Goal: Task Accomplishment & Management: Manage account settings

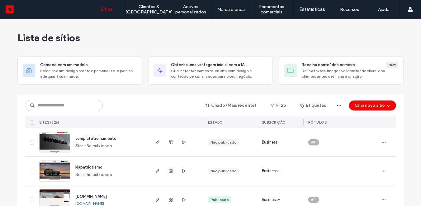
click at [69, 111] on div "Criado (Mais recente) Filtro Etiquetas Criar novo sítio SITES (526) ESTADO SUBS…" at bounding box center [210, 110] width 371 height 33
click at [69, 107] on input at bounding box center [64, 105] width 78 height 11
type input "*"
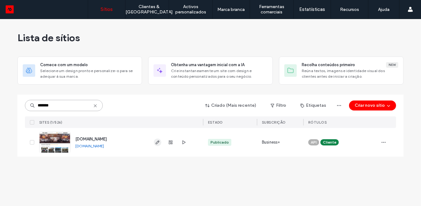
type input "*******"
click at [158, 143] on icon "button" at bounding box center [157, 142] width 5 height 5
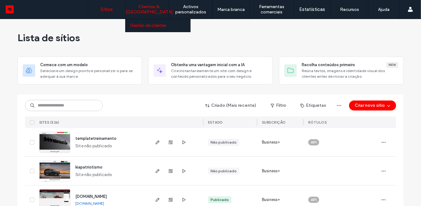
click at [156, 29] on link "Gestão de clientes" at bounding box center [160, 25] width 60 height 13
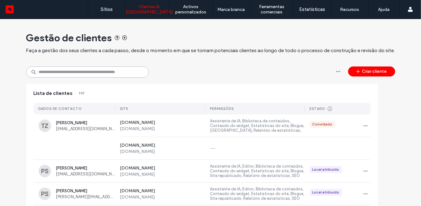
click at [76, 74] on input at bounding box center [87, 71] width 123 height 11
paste input "**********"
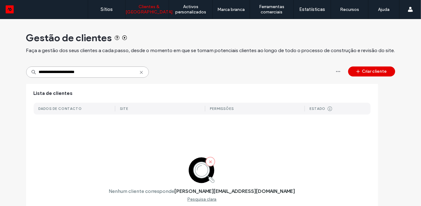
type input "**********"
click at [380, 71] on button "Criar cliente" at bounding box center [371, 71] width 47 height 10
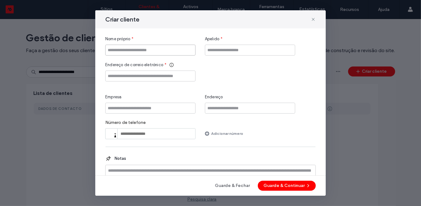
click at [158, 50] on input "Nome próprio" at bounding box center [150, 50] width 90 height 11
type input "********"
click at [225, 51] on input "Apelido" at bounding box center [250, 50] width 90 height 11
type input "*******"
click at [179, 72] on input "Endereço de correio eletrónico" at bounding box center [150, 75] width 90 height 11
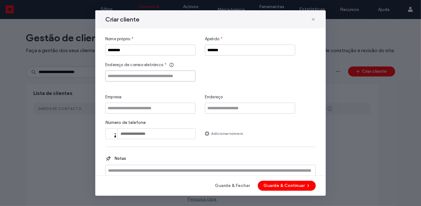
paste input "**********"
click at [110, 76] on input "**********" at bounding box center [150, 75] width 90 height 11
type input "**********"
click at [229, 90] on div "**********" at bounding box center [210, 87] width 211 height 103
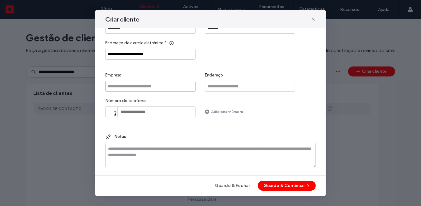
click at [160, 84] on input "Empresa" at bounding box center [150, 86] width 90 height 11
type input "*"
type input "**********"
click at [268, 107] on div "Número de telefone Phone Adicionar número" at bounding box center [210, 107] width 211 height 19
click at [288, 185] on button "Guarde & Continuar" at bounding box center [287, 185] width 58 height 10
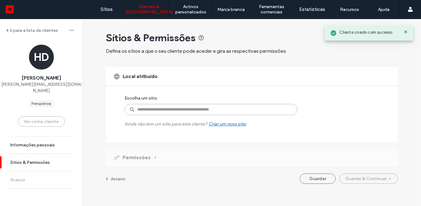
click at [219, 109] on input at bounding box center [211, 109] width 173 height 11
type input "******"
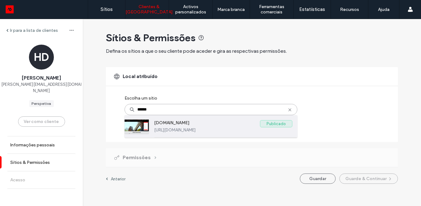
click at [177, 121] on label "mit.ditrasa.com.br" at bounding box center [207, 123] width 106 height 7
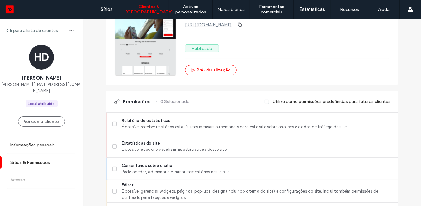
scroll to position [127, 0]
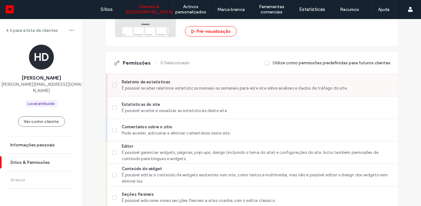
click at [187, 87] on span "É possível receber relatórios estatísticos mensais ou semanais para este site s…" at bounding box center [257, 88] width 271 height 6
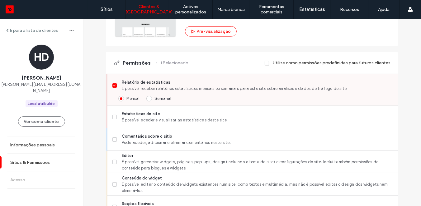
click at [152, 97] on label "Semanal" at bounding box center [158, 98] width 25 height 6
click at [154, 117] on span "É possível aceder e visualizar as estatísticas deste site." at bounding box center [257, 120] width 271 height 6
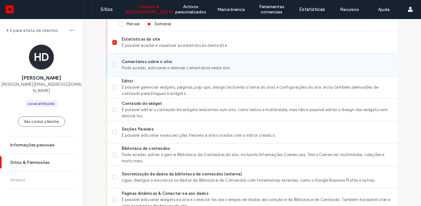
scroll to position [213, 0]
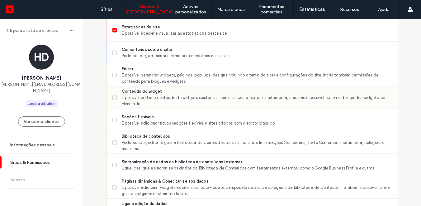
click at [161, 98] on span "É possível editar o conteúdo de widgets existentes num site, como textos e mult…" at bounding box center [257, 100] width 271 height 12
click at [161, 117] on span "Seções flexíveis" at bounding box center [257, 117] width 271 height 6
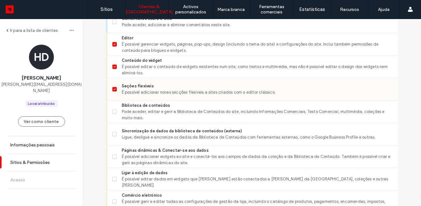
scroll to position [244, 0]
click at [161, 114] on span "Pode aceder, editar e gerir a Biblioteca de Conteúdos do site, incluindo Inform…" at bounding box center [257, 114] width 271 height 12
click at [162, 71] on span "É possível editar o conteúdo de widgets existentes num site, como textos e mult…" at bounding box center [257, 69] width 271 height 12
click at [162, 83] on span "Seções flexíveis" at bounding box center [257, 86] width 271 height 6
click at [157, 108] on span "Pode aceder, editar e gerir a Biblioteca de Conteúdos do site, incluindo Inform…" at bounding box center [257, 114] width 271 height 12
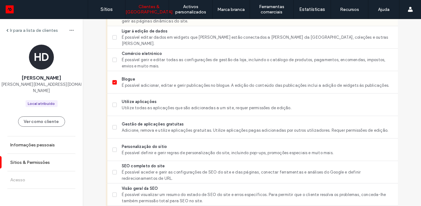
scroll to position [397, 0]
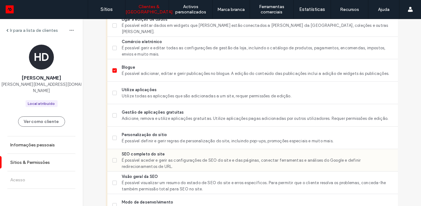
click at [153, 162] on span "É possível aceder e gerir as configurações de SEO do site e das páginas, conect…" at bounding box center [257, 163] width 271 height 12
click at [151, 182] on span "É possível visualizar um resumo do estado de SEO do site e erros específicos. P…" at bounding box center [257, 185] width 271 height 12
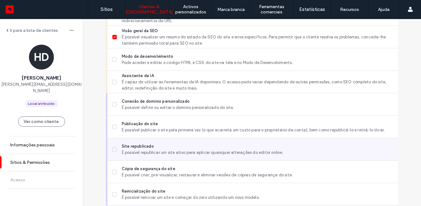
scroll to position [543, 0]
click at [160, 147] on span "Site republicado" at bounding box center [257, 146] width 271 height 6
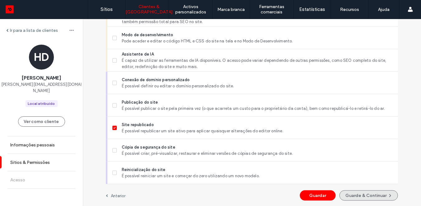
click at [349, 195] on button "Guarde & Continuar" at bounding box center [368, 195] width 59 height 10
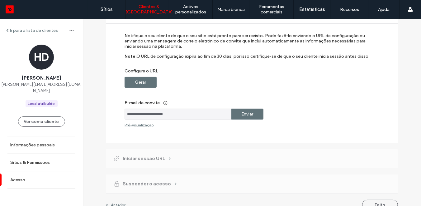
scroll to position [71, 0]
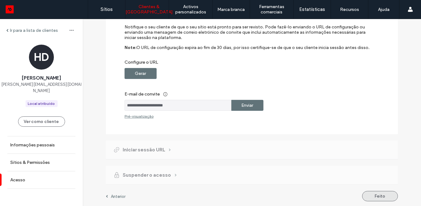
click at [384, 192] on button "Feito" at bounding box center [380, 196] width 36 height 10
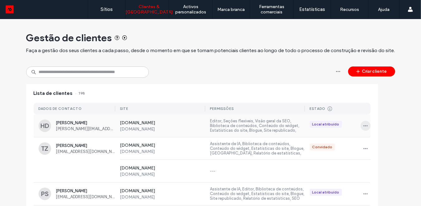
click at [363, 127] on icon "button" at bounding box center [365, 125] width 5 height 5
click at [395, 156] on span "Gerir o acesso" at bounding box center [385, 153] width 27 height 6
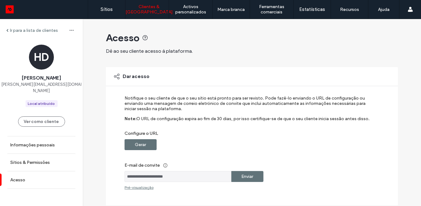
scroll to position [71, 0]
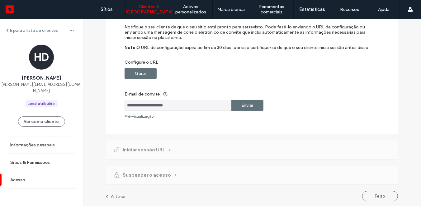
click at [250, 103] on label "Enviar" at bounding box center [248, 105] width 12 height 12
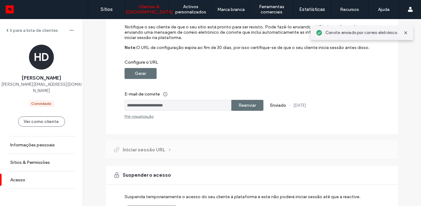
click at [145, 73] on div "Gerar" at bounding box center [141, 73] width 32 height 11
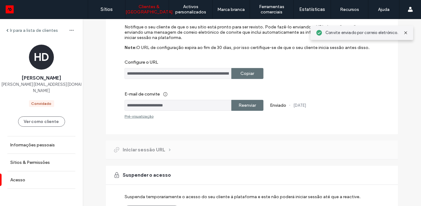
click at [247, 76] on label "Copiar" at bounding box center [248, 74] width 14 height 12
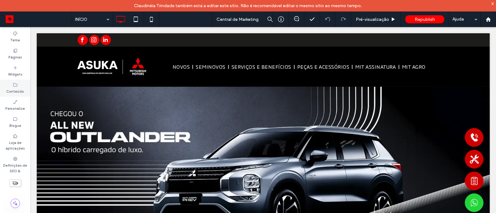
click at [15, 93] on label "Conteúdo" at bounding box center [16, 91] width 18 height 7
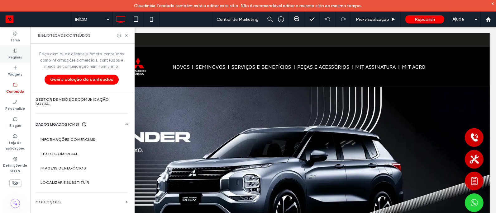
click at [20, 53] on label "Páginas" at bounding box center [15, 56] width 14 height 7
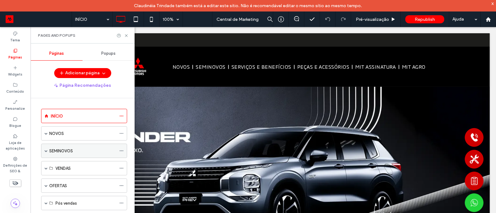
click at [78, 157] on div "SEMINOVOS" at bounding box center [82, 151] width 67 height 14
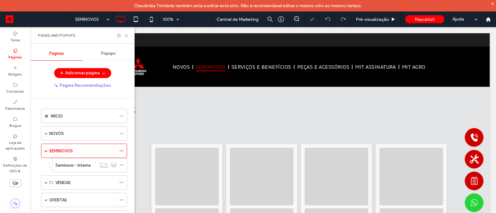
click at [121, 150] on div "SEMINOVOS 100% Central de Marketing Pré-visualização Republish Ajuda Comentário…" at bounding box center [248, 106] width 496 height 213
click at [121, 150] on icon at bounding box center [121, 151] width 4 height 4
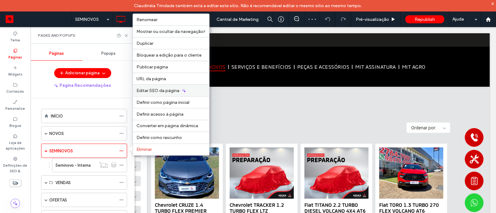
click at [153, 89] on span "Editar SEO da página" at bounding box center [158, 90] width 43 height 5
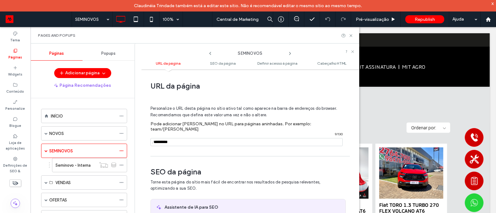
click at [226, 67] on ul "URL da página SEO da página Definir acesso à página Cabeçalho HTML" at bounding box center [250, 63] width 218 height 12
click at [226, 64] on span "SEO da página" at bounding box center [223, 63] width 26 height 5
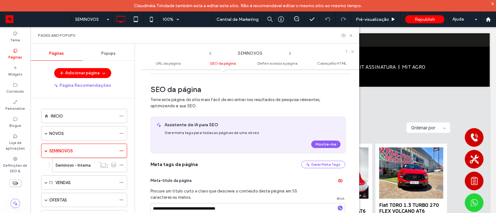
scroll to position [83, 0]
click at [119, 165] on div at bounding box center [107, 165] width 23 height 6
click at [122, 167] on icon at bounding box center [121, 165] width 4 height 4
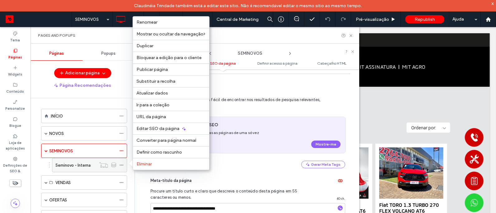
click at [77, 160] on div "Seminovo - Interna" at bounding box center [75, 166] width 40 height 14
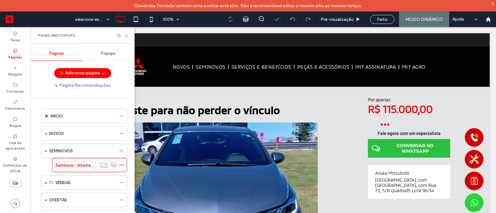
click at [123, 165] on icon at bounding box center [121, 165] width 4 height 4
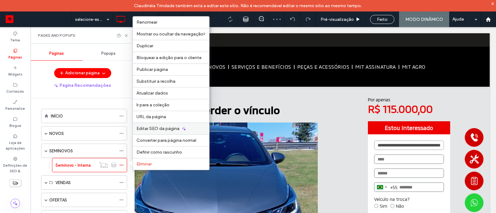
click at [157, 131] on span "Editar SEO da página" at bounding box center [158, 128] width 43 height 5
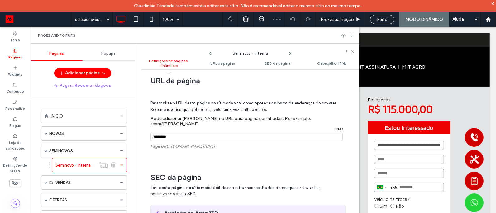
click at [157, 130] on div "Definições de páginas dinâmicas As páginas dinâmicas permitem-lhe conceber uma …" at bounding box center [250, 147] width 218 height 149
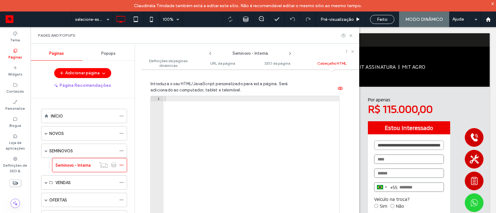
scroll to position [702, 0]
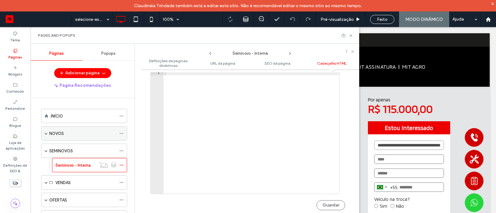
click at [120, 134] on icon at bounding box center [121, 133] width 4 height 4
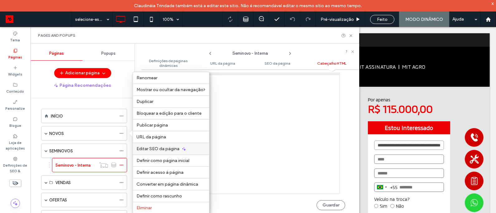
click at [170, 149] on span "Editar SEO da página" at bounding box center [158, 148] width 43 height 5
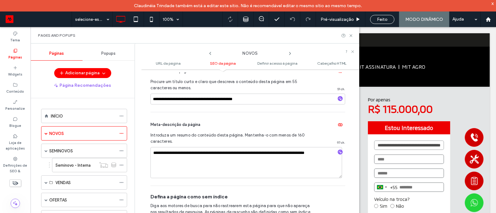
scroll to position [193, 0]
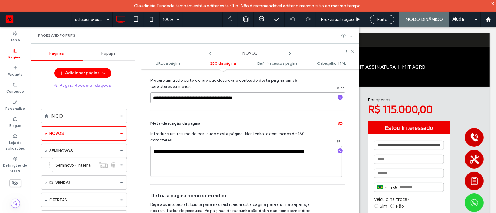
drag, startPoint x: 257, startPoint y: 93, endPoint x: 216, endPoint y: 93, distance: 41.1
click at [216, 93] on input "**********" at bounding box center [247, 98] width 195 height 11
click at [81, 115] on div "INÍCIO" at bounding box center [83, 116] width 65 height 7
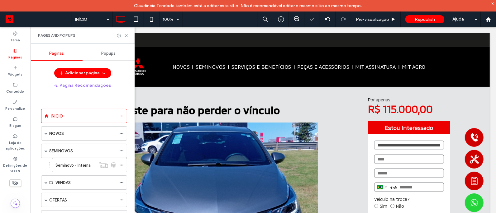
click at [123, 116] on div at bounding box center [248, 106] width 496 height 213
click at [121, 116] on div at bounding box center [248, 106] width 496 height 213
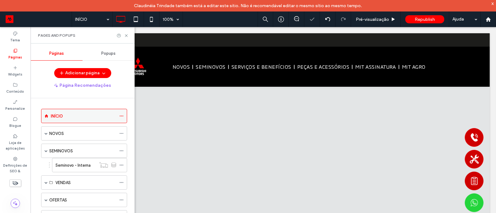
click at [122, 116] on icon at bounding box center [121, 116] width 4 height 4
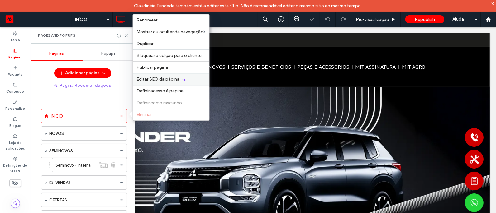
click at [171, 80] on span "Editar SEO da página" at bounding box center [158, 79] width 43 height 5
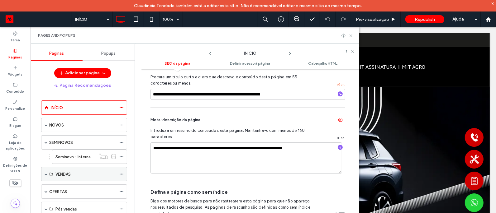
scroll to position [11, 0]
click at [61, 171] on label "VENDAS" at bounding box center [62, 172] width 15 height 11
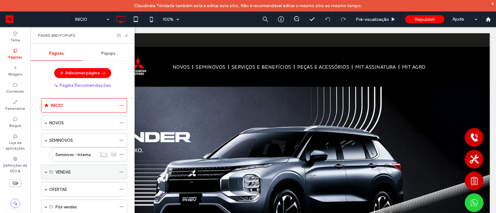
click at [84, 171] on div "VENDAS" at bounding box center [85, 172] width 61 height 7
click at [124, 172] on div at bounding box center [122, 172] width 7 height 9
click at [122, 172] on use at bounding box center [121, 172] width 3 height 1
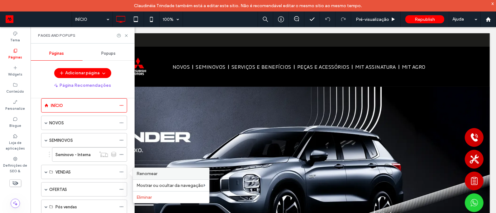
click at [142, 175] on span "Renomear" at bounding box center [147, 173] width 21 height 5
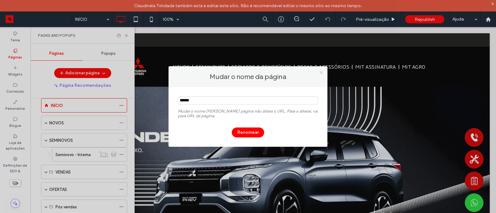
click at [320, 72] on icon at bounding box center [321, 72] width 5 height 5
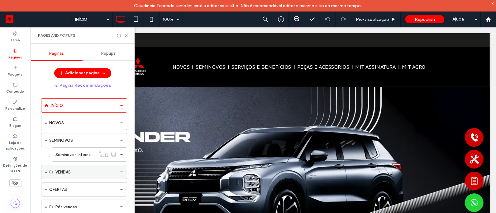
click at [74, 171] on div "VENDAS" at bounding box center [85, 172] width 61 height 7
click at [55, 174] on div "VENDAS" at bounding box center [84, 172] width 86 height 14
click at [45, 172] on span at bounding box center [46, 172] width 3 height 3
click at [121, 173] on icon at bounding box center [121, 172] width 4 height 4
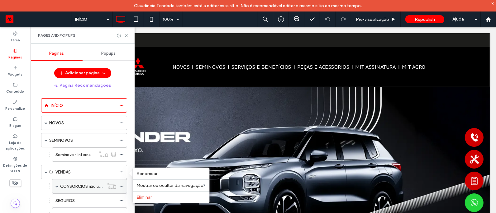
click at [87, 187] on label "CONSÓRCIOS não usar" at bounding box center [82, 186] width 44 height 11
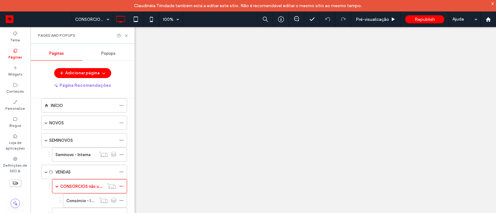
click at [80, 188] on div at bounding box center [248, 106] width 496 height 213
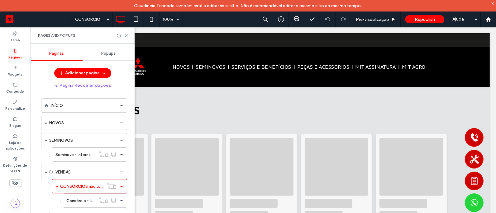
scroll to position [0, 0]
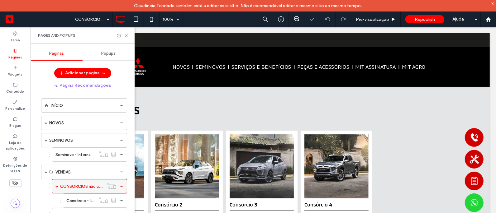
click at [59, 187] on div "CONSÓRCIOS não usar" at bounding box center [89, 186] width 75 height 14
click at [55, 188] on span at bounding box center [56, 187] width 3 height 14
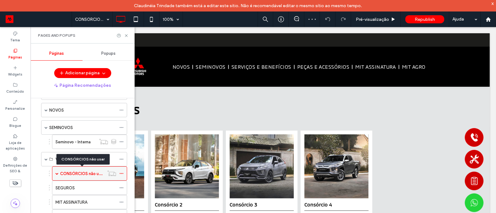
scroll to position [52, 0]
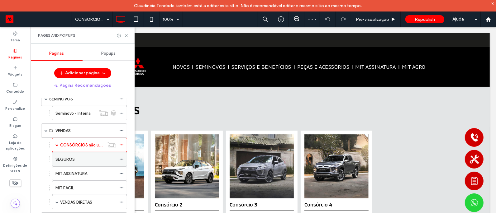
click at [90, 160] on div "SEGUROS" at bounding box center [85, 159] width 61 height 7
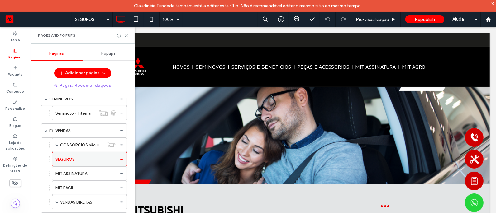
scroll to position [0, 0]
click at [119, 162] on icon at bounding box center [121, 159] width 4 height 4
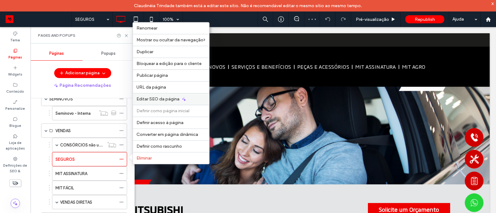
click at [157, 102] on span "Editar SEO da página" at bounding box center [158, 99] width 43 height 5
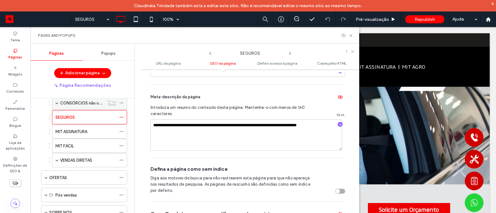
scroll to position [94, 0]
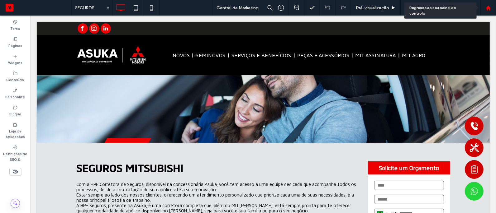
click at [485, 6] on div at bounding box center [488, 7] width 15 height 5
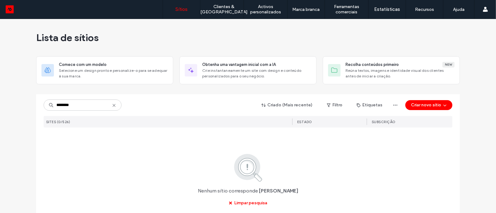
click at [78, 107] on input "********" at bounding box center [83, 105] width 78 height 11
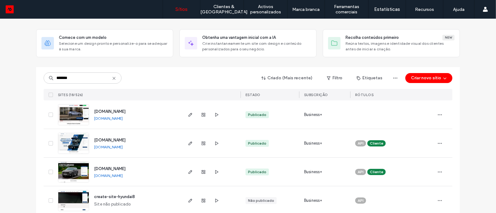
scroll to position [29, 0]
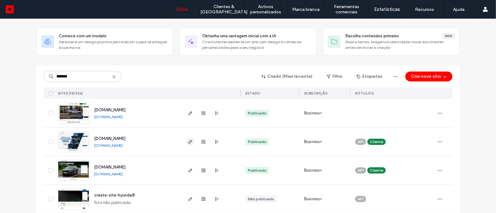
type input "*******"
click at [189, 140] on use "button" at bounding box center [190, 142] width 4 height 4
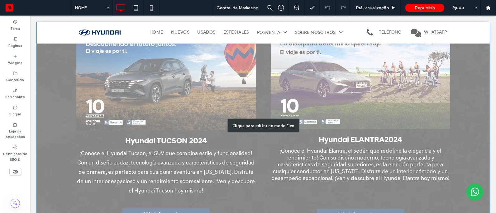
click at [192, 89] on div "Clique para editar no modo Flex" at bounding box center [262, 125] width 453 height 229
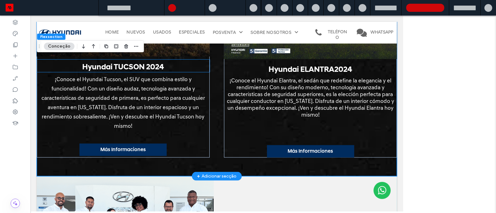
scroll to position [748, 0]
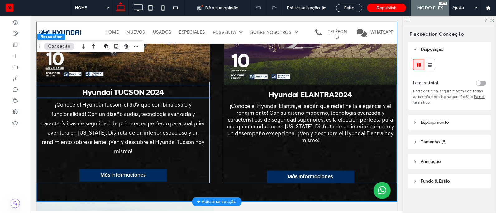
click at [174, 88] on h3 "Hyundai TUCSON 2024" at bounding box center [122, 92] width 173 height 9
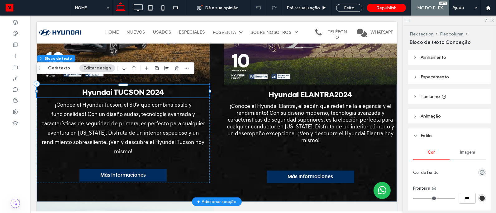
click at [165, 88] on h3 "Hyundai TUCSON 2024" at bounding box center [122, 92] width 173 height 9
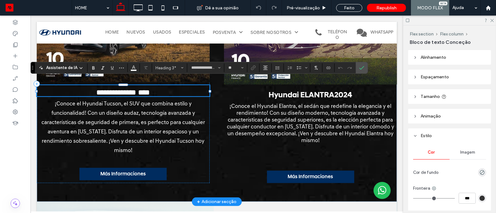
click at [165, 88] on h3 "**********" at bounding box center [122, 92] width 173 height 8
click at [335, 92] on span "2024" at bounding box center [343, 95] width 18 height 7
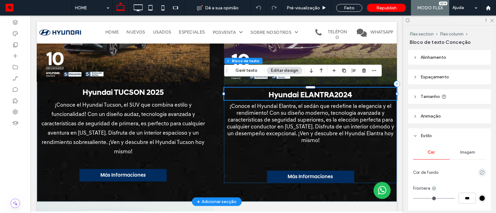
click at [335, 89] on div "Hyundai ELANTRA 2024" at bounding box center [310, 94] width 173 height 12
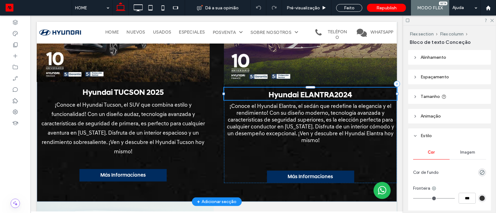
type input "**********"
type input "**"
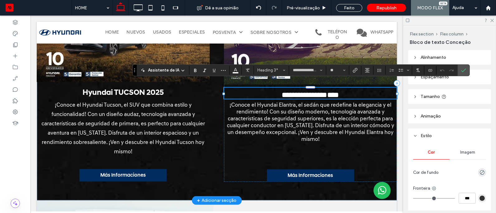
click at [355, 91] on h3 "**********" at bounding box center [310, 95] width 173 height 8
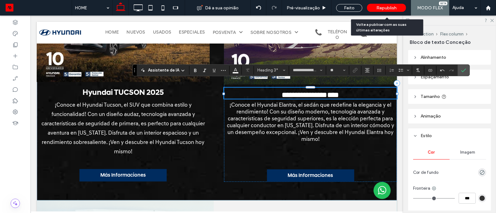
click at [377, 9] on span "Republish" at bounding box center [386, 7] width 20 height 5
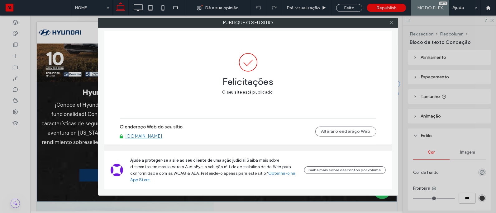
click at [391, 22] on use at bounding box center [391, 22] width 3 height 3
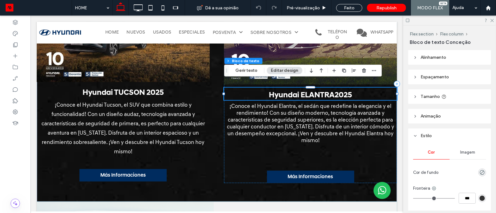
click at [491, 22] on div at bounding box center [449, 21] width 93 height 10
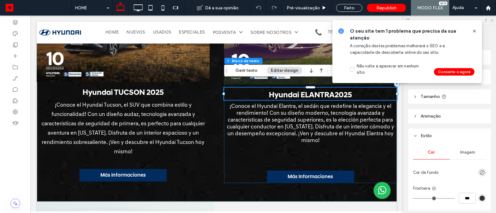
click at [493, 21] on use at bounding box center [491, 20] width 3 height 3
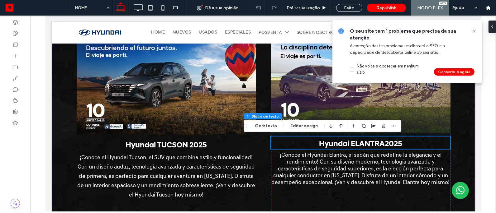
scroll to position [728, 0]
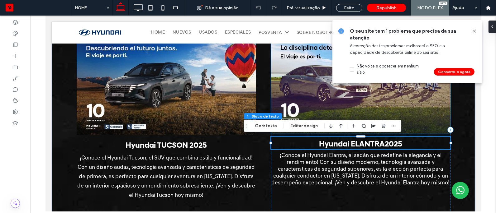
click at [319, 108] on img at bounding box center [360, 84] width 179 height 100
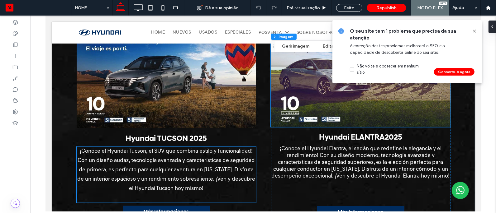
scroll to position [715, 0]
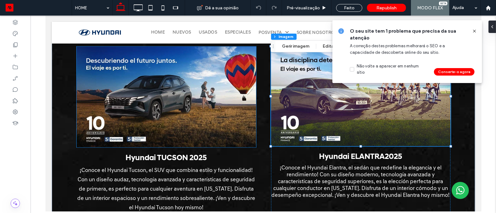
click at [160, 98] on img at bounding box center [165, 97] width 179 height 101
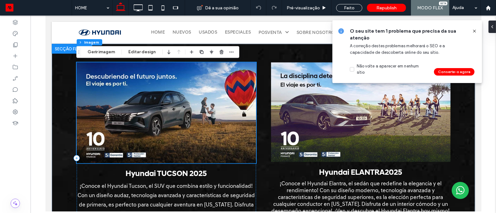
scroll to position [699, 0]
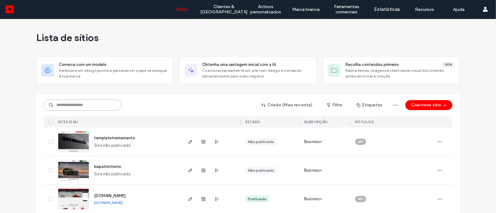
click at [99, 106] on input at bounding box center [83, 105] width 78 height 11
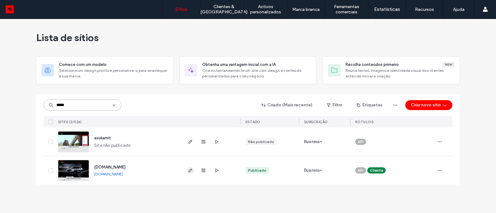
type input "*****"
click at [190, 174] on span "button" at bounding box center [190, 170] width 7 height 7
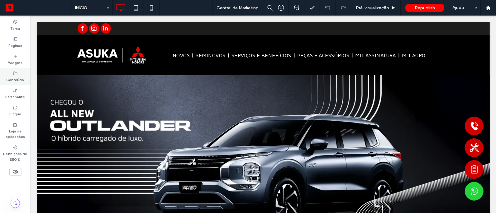
click at [15, 79] on label "Conteúdo" at bounding box center [16, 79] width 18 height 7
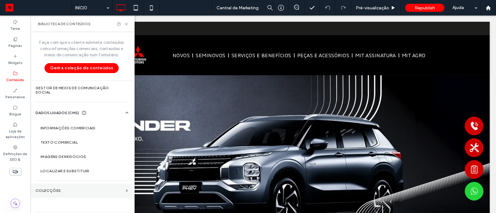
click at [93, 186] on section "Colecções" at bounding box center [82, 191] width 102 height 14
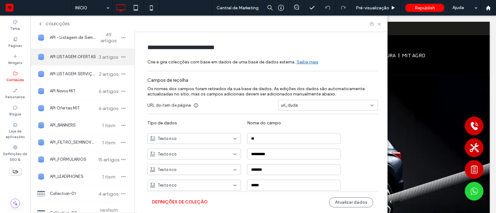
scroll to position [84, 0]
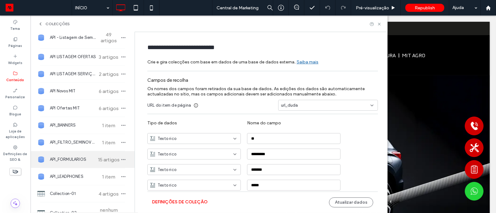
click at [82, 160] on span "API_FORMULARIOS" at bounding box center [73, 160] width 46 height 6
type input "**********"
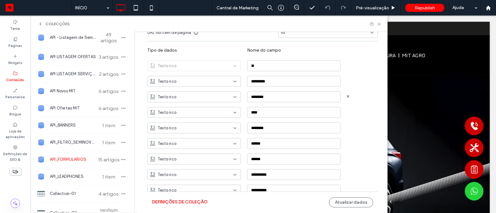
scroll to position [110, 0]
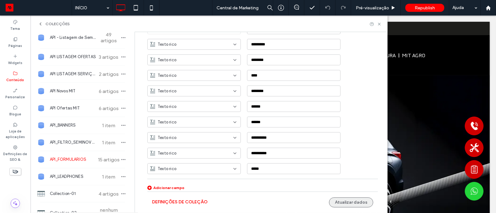
click at [356, 204] on button "Atualizar dados" at bounding box center [351, 203] width 44 height 10
click at [353, 204] on button "Atualizar dados" at bounding box center [351, 203] width 44 height 10
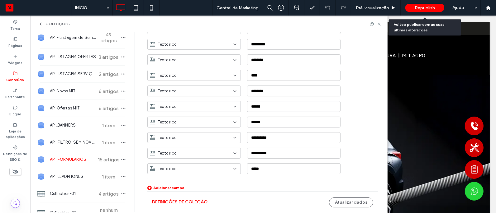
click at [425, 10] on span "Republish" at bounding box center [425, 7] width 20 height 5
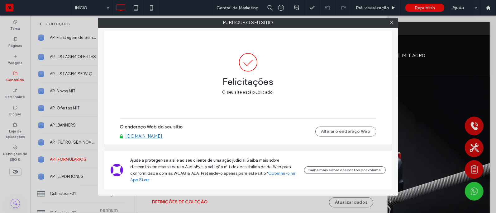
click at [150, 139] on link "[DOMAIN_NAME]" at bounding box center [144, 137] width 37 height 6
click at [64, 83] on div "Publique o seu sítio Felicitações O seu site está publicado! O endereço Web do …" at bounding box center [248, 106] width 496 height 213
click at [394, 22] on div at bounding box center [391, 22] width 9 height 9
click at [391, 23] on use at bounding box center [391, 22] width 3 height 3
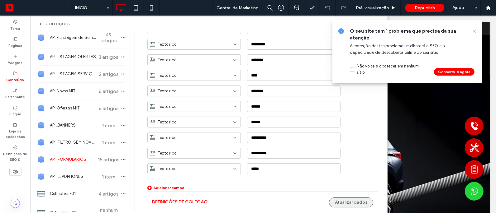
click at [350, 202] on button "Atualizar dados" at bounding box center [351, 203] width 44 height 10
click at [475, 30] on use at bounding box center [474, 31] width 3 height 3
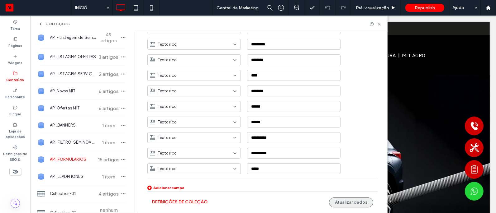
click at [349, 201] on button "Atualizar dados" at bounding box center [351, 203] width 44 height 10
click at [356, 205] on button "Atualizar dados" at bounding box center [351, 203] width 44 height 10
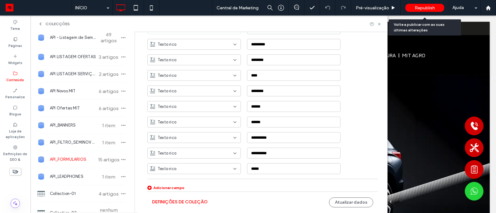
click at [432, 5] on span "Republish" at bounding box center [425, 7] width 20 height 5
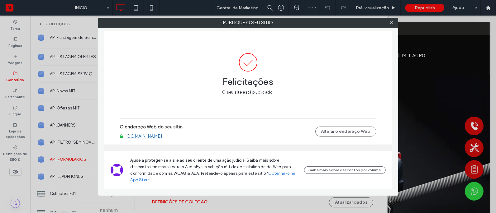
click at [152, 139] on link "www.asuka.com.br" at bounding box center [144, 137] width 37 height 6
click at [55, 140] on div "Publique o seu sítio Felicitações O seu site está publicado! O endereço Web do …" at bounding box center [248, 106] width 496 height 213
click at [392, 23] on icon at bounding box center [391, 22] width 5 height 5
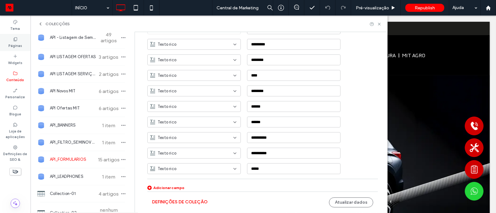
click at [22, 44] on div "Páginas" at bounding box center [15, 42] width 31 height 17
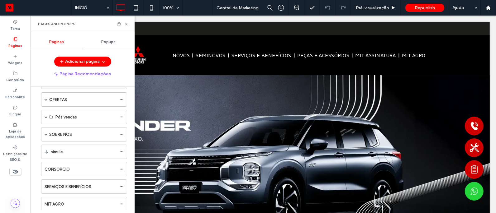
scroll to position [76, 0]
click at [45, 116] on span at bounding box center [46, 115] width 3 height 3
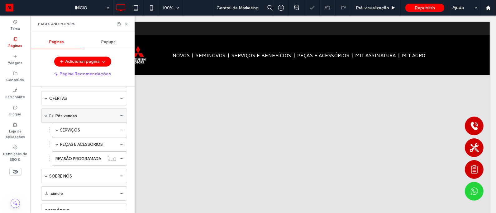
scroll to position [0, 0]
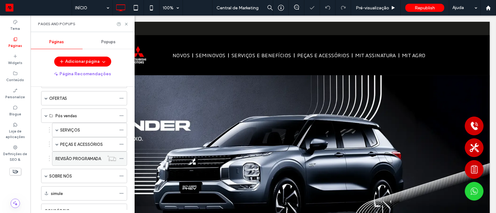
click at [65, 162] on label "REVISÃO PROGRAMADA" at bounding box center [77, 159] width 45 height 11
click at [122, 160] on div at bounding box center [248, 106] width 496 height 213
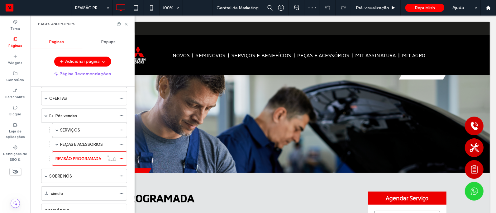
click at [122, 160] on icon at bounding box center [121, 159] width 4 height 4
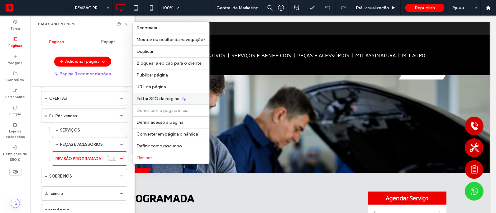
click at [163, 102] on div "Editar SEO da página" at bounding box center [171, 99] width 76 height 12
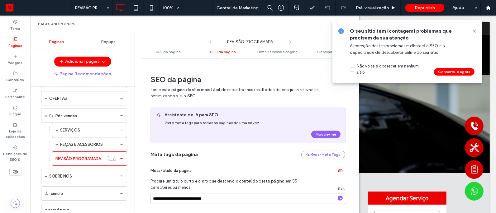
scroll to position [86, 0]
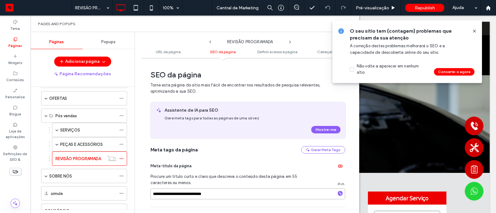
drag, startPoint x: 189, startPoint y: 190, endPoint x: 224, endPoint y: 190, distance: 34.9
click at [224, 190] on input "**********" at bounding box center [247, 194] width 195 height 11
type input "**********"
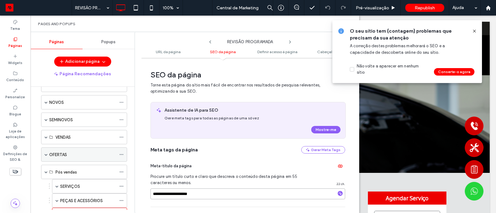
scroll to position [0, 0]
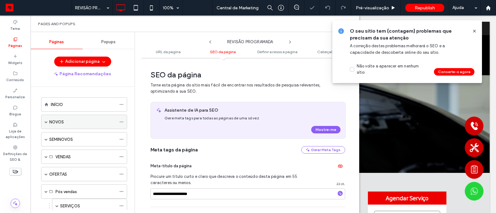
click at [83, 122] on div "NOVOS" at bounding box center [82, 122] width 67 height 7
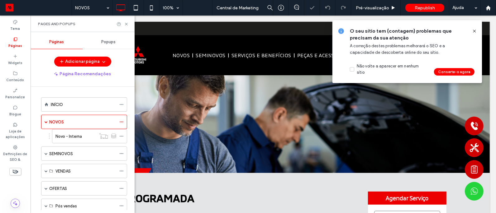
click at [121, 122] on div at bounding box center [248, 106] width 496 height 213
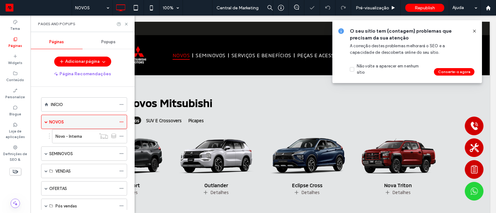
click at [122, 122] on icon at bounding box center [121, 122] width 4 height 4
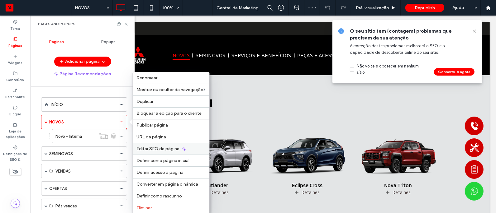
click at [170, 152] on div "Editar SEO da página" at bounding box center [171, 149] width 76 height 12
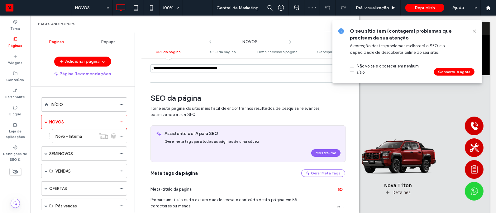
scroll to position [86, 0]
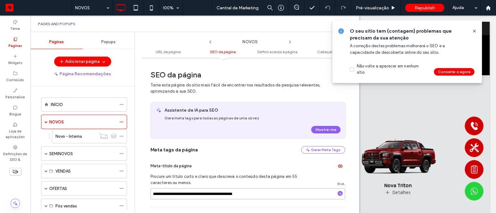
drag, startPoint x: 216, startPoint y: 190, endPoint x: 268, endPoint y: 191, distance: 52.0
click at [268, 191] on input "**********" at bounding box center [247, 194] width 195 height 11
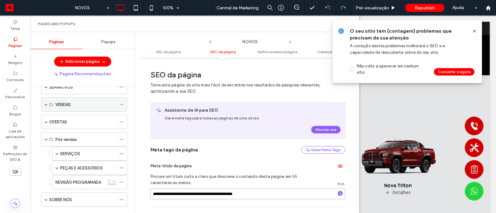
scroll to position [69, 0]
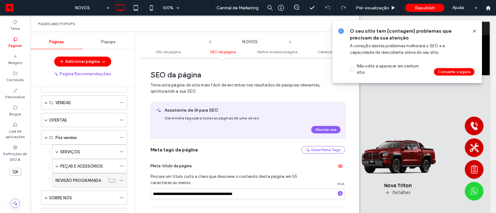
click at [121, 181] on icon at bounding box center [121, 180] width 4 height 4
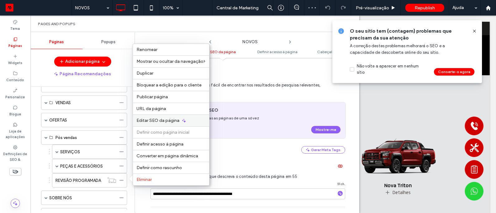
click at [157, 121] on span "Editar SEO da página" at bounding box center [158, 120] width 43 height 5
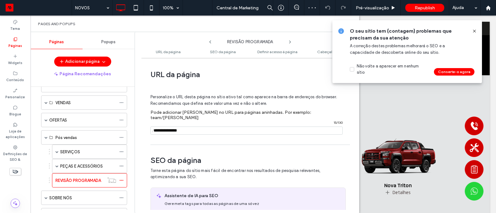
scroll to position [86, 0]
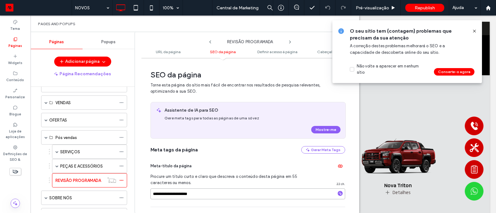
drag, startPoint x: 187, startPoint y: 191, endPoint x: 216, endPoint y: 193, distance: 28.5
click at [216, 193] on input "**********" at bounding box center [247, 194] width 195 height 11
paste input "**********"
click at [188, 190] on input "**********" at bounding box center [247, 194] width 195 height 11
type input "**********"
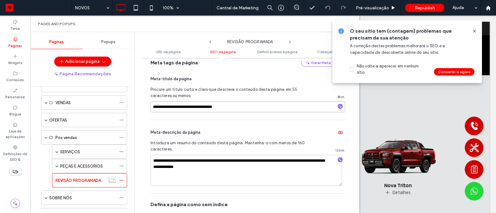
scroll to position [190, 0]
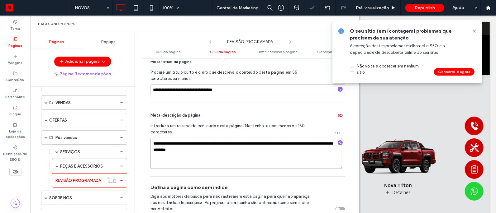
drag, startPoint x: 227, startPoint y: 140, endPoint x: 251, endPoint y: 141, distance: 23.7
paste textarea "*******"
drag, startPoint x: 253, startPoint y: 140, endPoint x: 268, endPoint y: 140, distance: 15.0
click at [268, 140] on textarea "**********" at bounding box center [246, 153] width 192 height 31
type textarea "**********"
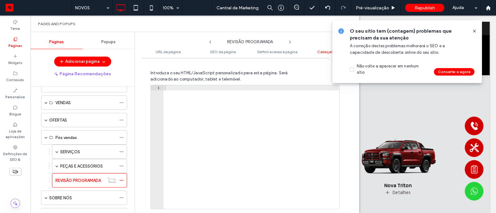
scroll to position [682, 0]
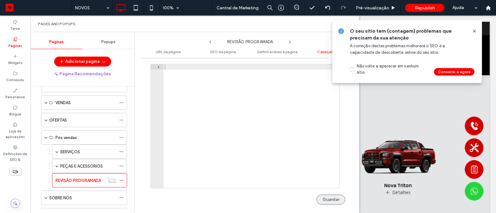
click at [331, 195] on button "Guardar" at bounding box center [330, 200] width 29 height 10
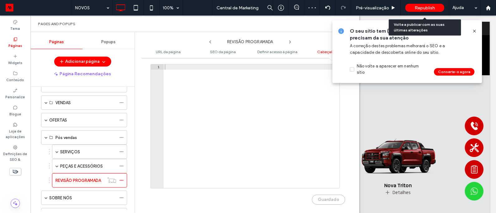
click at [429, 7] on span "Republish" at bounding box center [425, 7] width 20 height 5
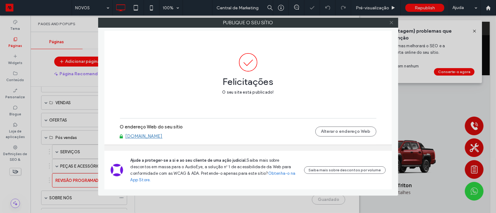
click at [393, 24] on icon at bounding box center [391, 22] width 5 height 5
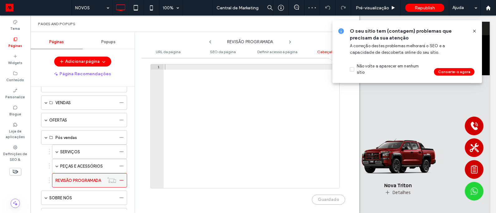
click at [121, 177] on span at bounding box center [121, 180] width 4 height 9
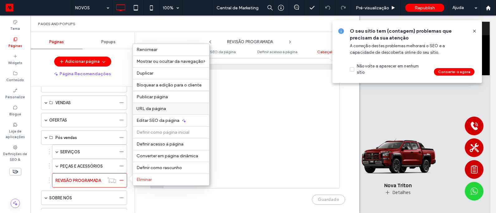
click at [155, 109] on span "URL da página" at bounding box center [152, 108] width 30 height 5
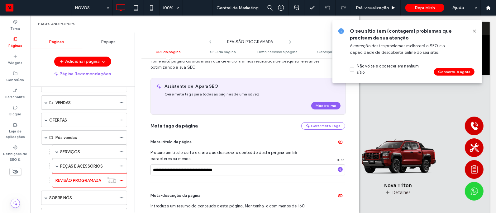
scroll to position [0, 0]
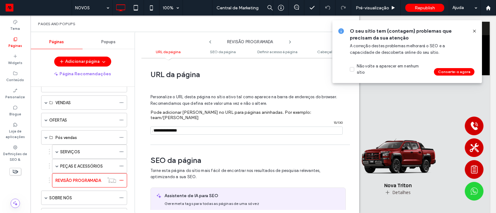
click at [184, 127] on input "notEmpty" at bounding box center [246, 131] width 192 height 8
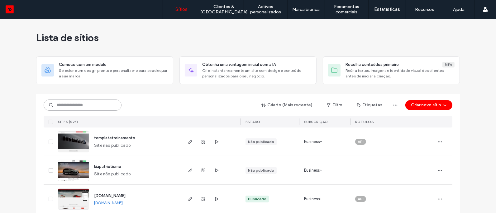
click at [73, 102] on input at bounding box center [83, 105] width 78 height 11
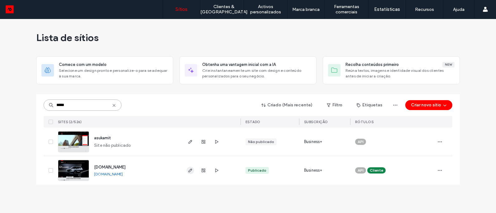
type input "*****"
click at [190, 173] on icon "button" at bounding box center [190, 170] width 5 height 5
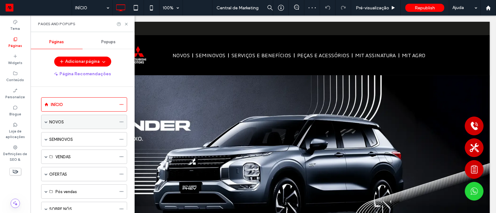
click at [73, 121] on div "NOVOS" at bounding box center [82, 122] width 67 height 7
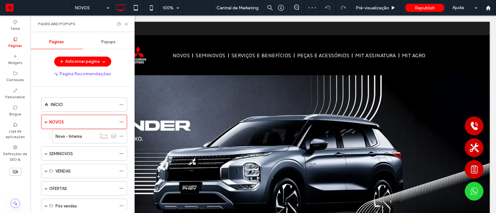
click at [123, 135] on div at bounding box center [248, 106] width 496 height 213
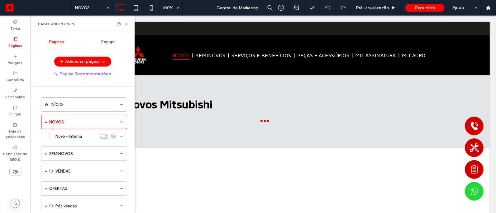
click at [122, 137] on div "NOVOS 100% Central de Marketing Pré-visualização Republish Ajuda Comentários so…" at bounding box center [248, 106] width 496 height 213
click at [122, 137] on use at bounding box center [121, 136] width 3 height 1
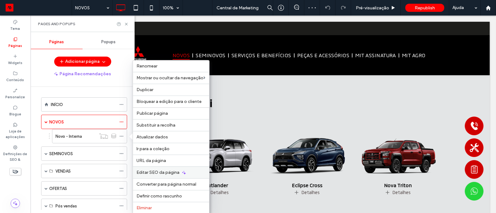
click at [166, 171] on span "Editar SEO da página" at bounding box center [158, 172] width 43 height 5
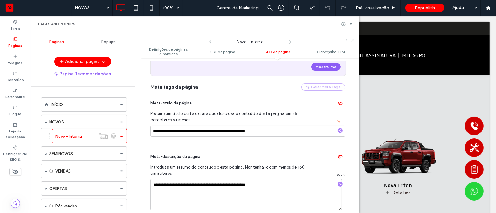
scroll to position [280, 0]
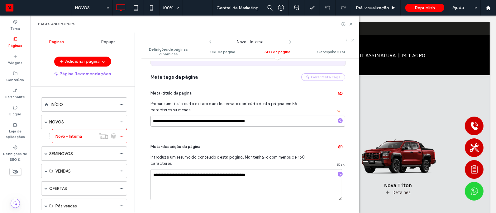
drag, startPoint x: 233, startPoint y: 123, endPoint x: 259, endPoint y: 123, distance: 25.2
click at [259, 123] on input "**********" at bounding box center [247, 121] width 195 height 11
drag, startPoint x: 259, startPoint y: 123, endPoint x: 234, endPoint y: 122, distance: 24.9
click at [234, 122] on input "**********" at bounding box center [247, 121] width 195 height 11
click at [48, 158] on div "SEMINOVOS" at bounding box center [84, 154] width 86 height 14
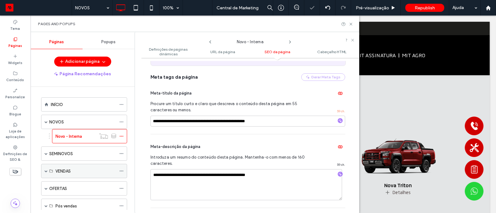
click at [51, 175] on div "VENDAS" at bounding box center [84, 171] width 86 height 14
click at [46, 172] on span at bounding box center [46, 171] width 3 height 3
click at [121, 186] on icon at bounding box center [121, 185] width 4 height 4
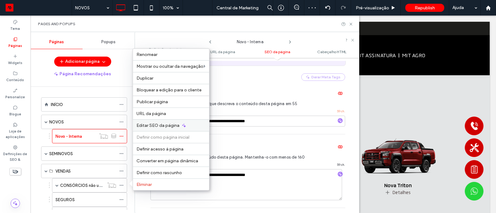
click at [166, 128] on span "Editar SEO da página" at bounding box center [158, 125] width 43 height 5
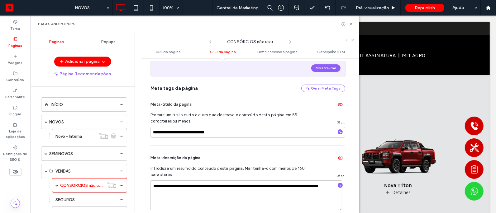
scroll to position [153, 0]
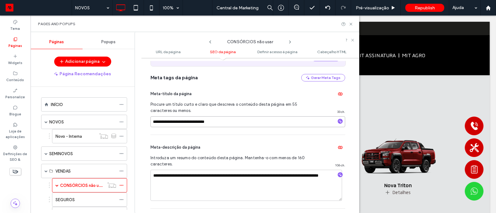
drag, startPoint x: 193, startPoint y: 124, endPoint x: 230, endPoint y: 124, distance: 37.1
click at [230, 124] on input "**********" at bounding box center [247, 121] width 195 height 11
paste input
type input "**********"
paste textarea
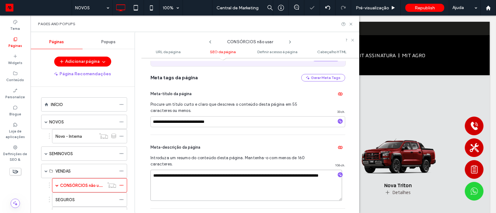
type textarea "**********"
drag, startPoint x: 221, startPoint y: 178, endPoint x: 244, endPoint y: 177, distance: 23.4
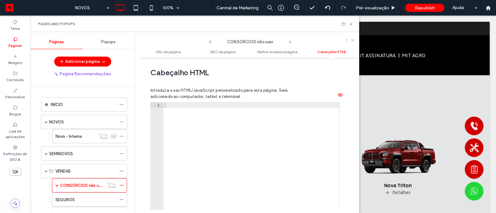
scroll to position [682, 0]
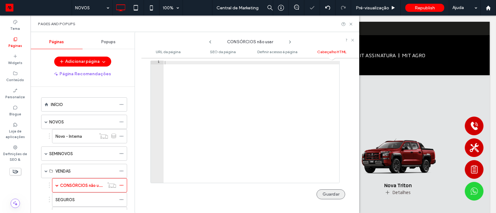
click at [330, 192] on button "Guardar" at bounding box center [330, 195] width 29 height 10
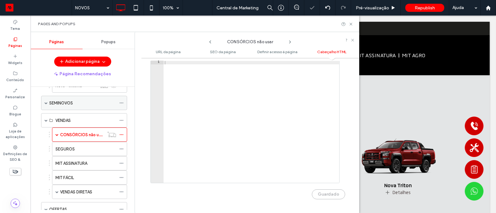
scroll to position [51, 0]
click at [88, 149] on div "SEGUROS" at bounding box center [85, 149] width 61 height 7
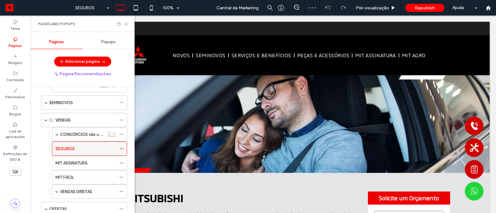
click at [122, 149] on icon at bounding box center [121, 149] width 4 height 4
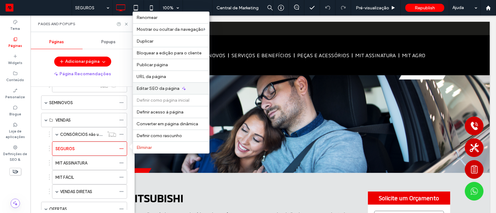
click at [175, 88] on span "Editar SEO da página" at bounding box center [158, 88] width 43 height 5
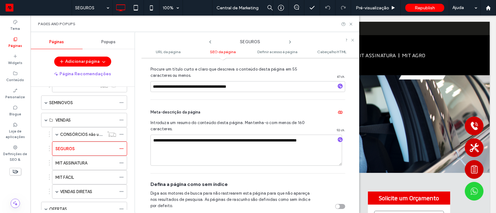
scroll to position [253, 0]
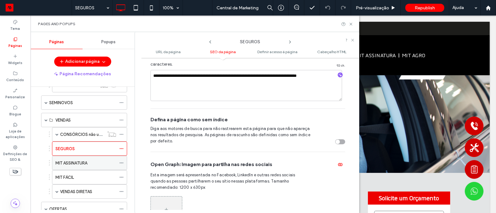
click at [76, 166] on label "MIT ASSINATURA" at bounding box center [71, 163] width 32 height 11
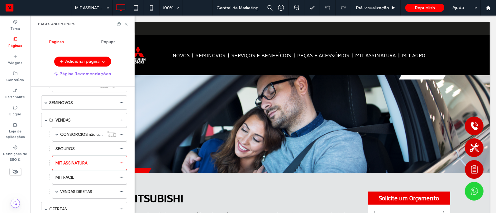
click at [122, 164] on div at bounding box center [248, 106] width 496 height 213
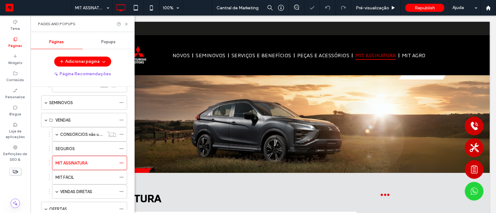
click at [122, 164] on icon at bounding box center [121, 163] width 4 height 4
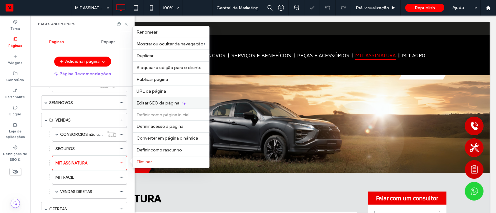
click at [160, 103] on span "Editar SEO da página" at bounding box center [158, 103] width 43 height 5
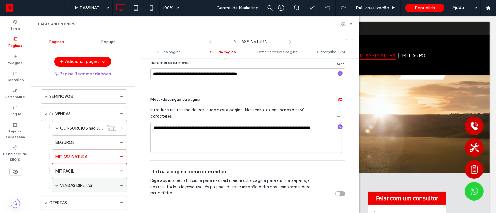
scroll to position [58, 0]
click at [123, 173] on icon at bounding box center [121, 171] width 4 height 4
click at [117, 167] on div "MIT FÁCIL" at bounding box center [89, 171] width 75 height 14
click at [125, 171] on div at bounding box center [122, 170] width 7 height 9
click at [121, 171] on icon at bounding box center [121, 171] width 4 height 4
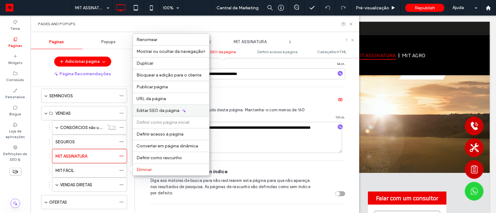
click at [164, 113] on span "Editar SEO da página" at bounding box center [158, 110] width 43 height 5
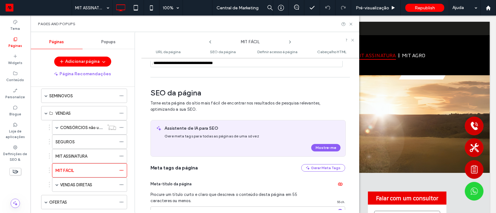
click at [163, 112] on div "**********" at bounding box center [250, 135] width 218 height 149
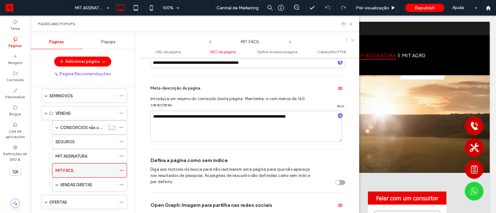
scroll to position [75, 0]
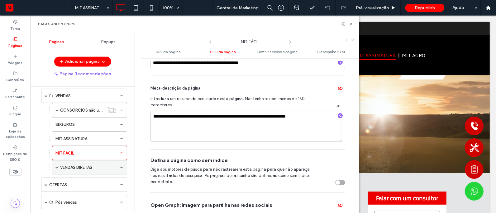
click at [87, 166] on label "VENDAS DIRETAS" at bounding box center [76, 167] width 32 height 11
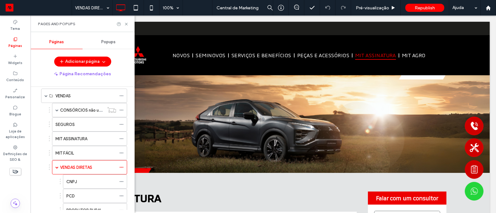
click at [123, 170] on div at bounding box center [248, 106] width 496 height 213
click at [122, 168] on icon at bounding box center [121, 167] width 4 height 4
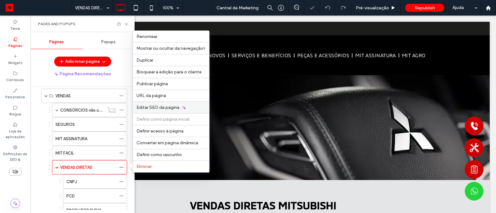
click at [166, 110] on span "Editar SEO da página" at bounding box center [158, 107] width 43 height 5
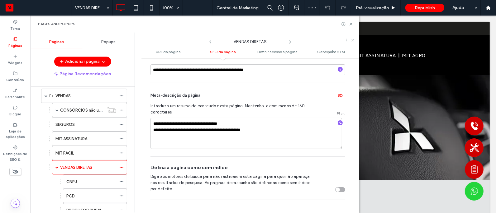
scroll to position [209, 0]
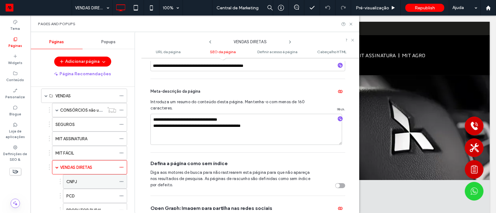
click at [81, 184] on div "CNPJ" at bounding box center [91, 182] width 50 height 7
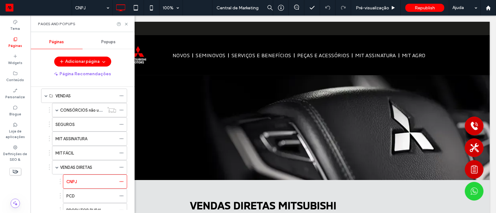
click at [121, 183] on div at bounding box center [248, 106] width 496 height 213
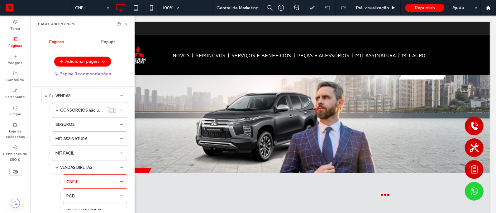
scroll to position [0, 0]
click at [122, 182] on use at bounding box center [121, 182] width 3 height 1
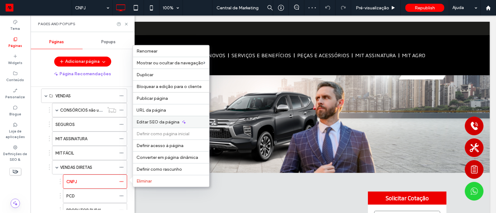
click at [169, 124] on span "Editar SEO da página" at bounding box center [158, 122] width 43 height 5
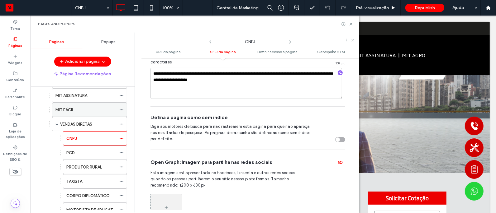
scroll to position [120, 0]
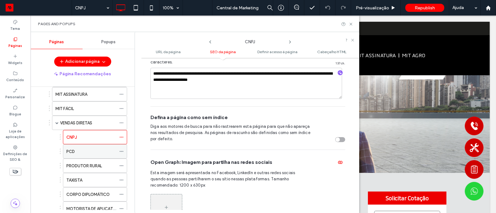
click at [100, 147] on div "PCD" at bounding box center [91, 152] width 50 height 14
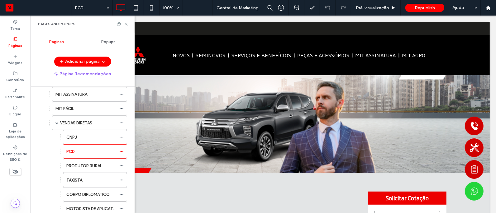
click at [122, 153] on div at bounding box center [248, 106] width 496 height 213
click at [122, 152] on icon at bounding box center [121, 152] width 4 height 4
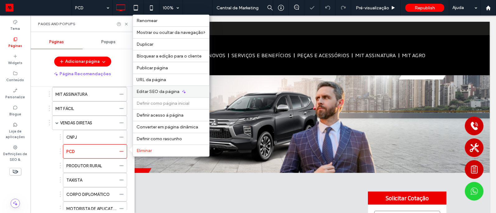
click at [179, 93] on span "Editar SEO da página" at bounding box center [158, 91] width 43 height 5
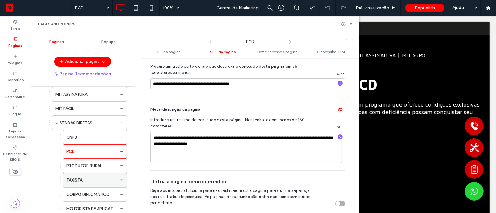
scroll to position [164, 0]
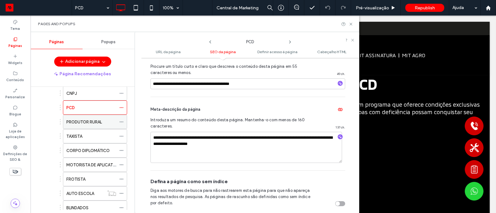
click at [108, 122] on div "PRODUTOR RURAL" at bounding box center [91, 122] width 50 height 7
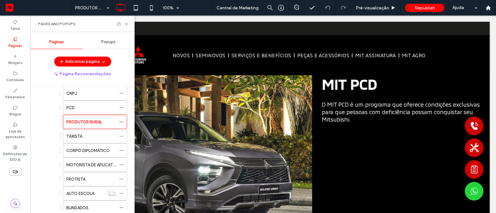
click at [123, 123] on div at bounding box center [248, 106] width 496 height 213
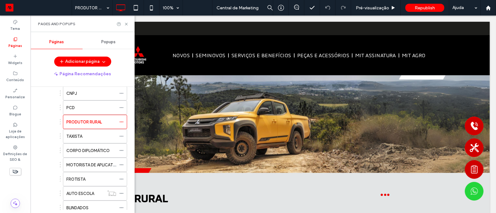
scroll to position [0, 0]
click at [123, 122] on div "PRODUTOR RURAL 100% Central de Marketing Pré-visualização Republish Ajuda Comen…" at bounding box center [248, 106] width 496 height 213
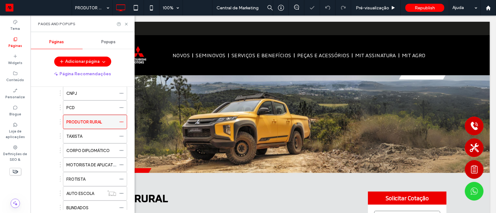
click at [121, 122] on icon at bounding box center [121, 122] width 4 height 4
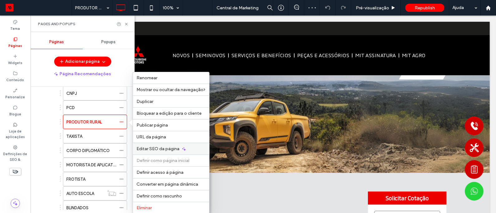
click at [164, 148] on span "Editar SEO da página" at bounding box center [158, 148] width 43 height 5
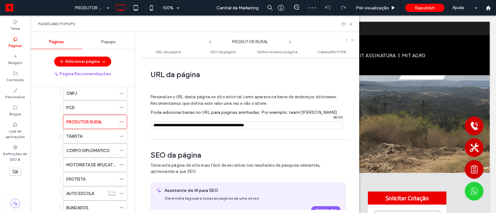
scroll to position [86, 0]
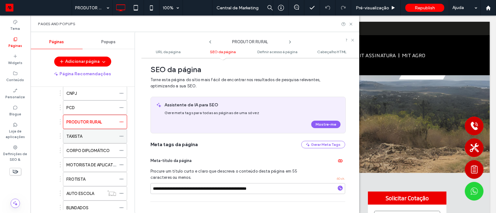
click at [102, 137] on div "TAXISTA" at bounding box center [91, 136] width 50 height 7
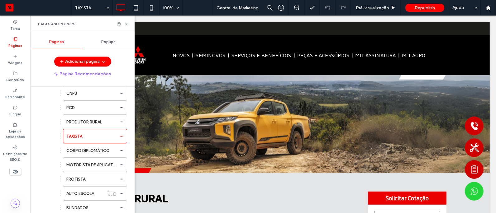
click at [122, 137] on div at bounding box center [248, 106] width 496 height 213
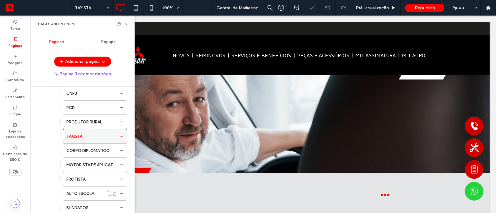
click at [122, 136] on icon at bounding box center [121, 136] width 4 height 4
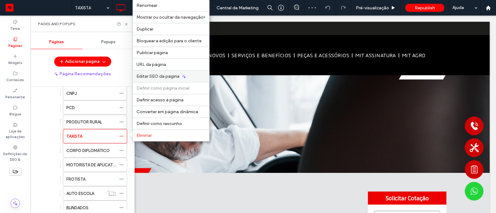
click at [162, 79] on span "Editar SEO da página" at bounding box center [158, 76] width 43 height 5
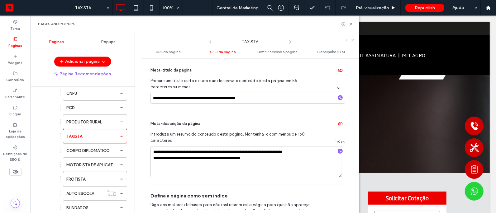
scroll to position [233, 0]
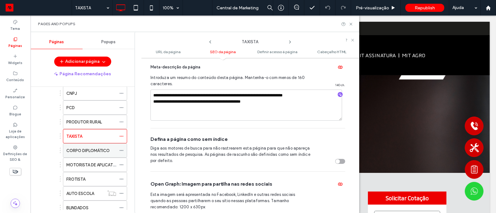
click at [74, 154] on label "CORPO DIPLOMÁTICO" at bounding box center [87, 150] width 43 height 11
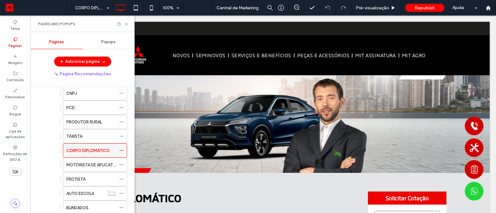
click at [122, 152] on icon at bounding box center [121, 151] width 4 height 4
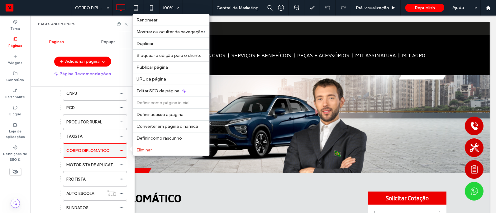
click at [122, 152] on icon at bounding box center [121, 151] width 4 height 4
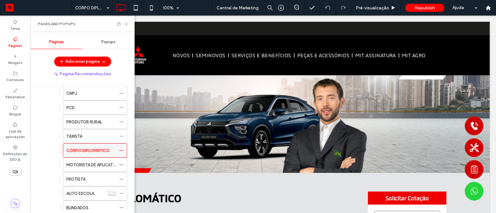
click at [122, 152] on icon at bounding box center [121, 151] width 4 height 4
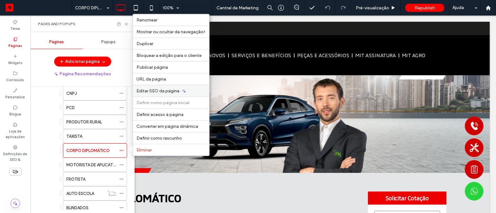
click at [166, 88] on div "Editar SEO da página" at bounding box center [171, 91] width 76 height 12
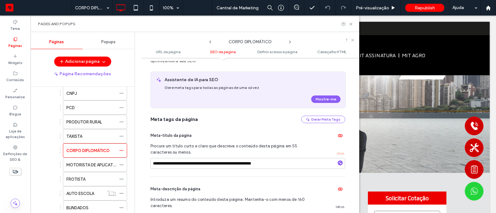
scroll to position [154, 0]
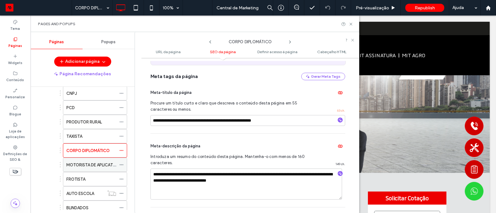
click at [101, 163] on label "MOTORISTA DE APLICATIVO" at bounding box center [92, 165] width 53 height 11
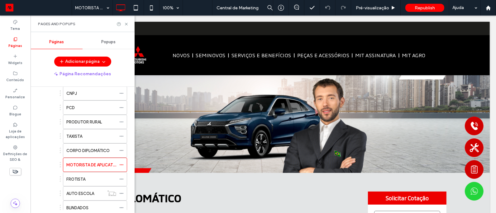
click at [122, 165] on div at bounding box center [248, 106] width 496 height 213
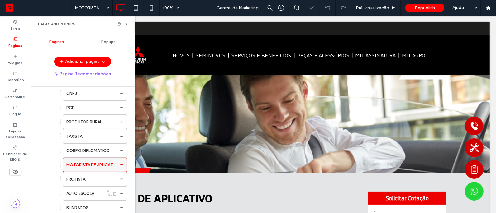
click at [122, 165] on icon at bounding box center [121, 165] width 4 height 4
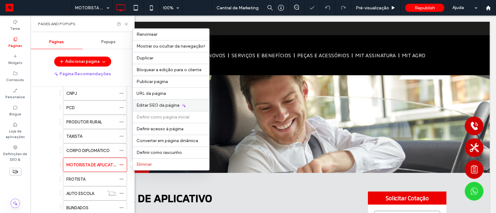
click at [166, 104] on span "Editar SEO da página" at bounding box center [158, 105] width 43 height 5
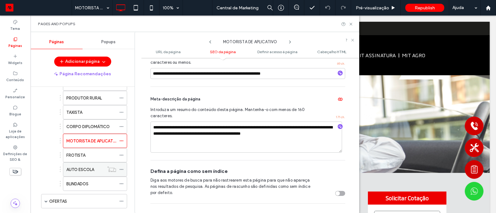
scroll to position [187, 0]
click at [101, 155] on div "FROTISTA" at bounding box center [91, 156] width 50 height 7
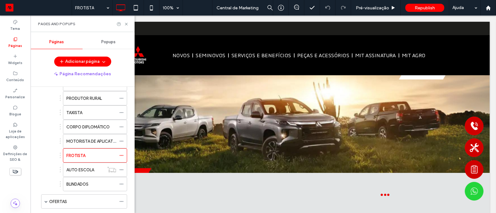
scroll to position [0, 0]
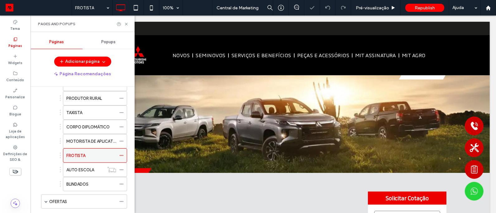
click at [123, 157] on icon at bounding box center [121, 156] width 4 height 4
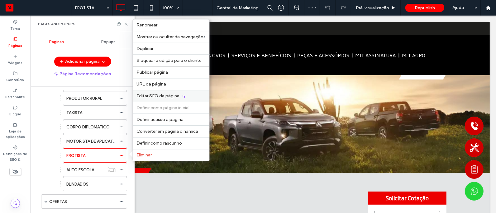
click at [176, 93] on div "Editar SEO da página" at bounding box center [171, 96] width 76 height 12
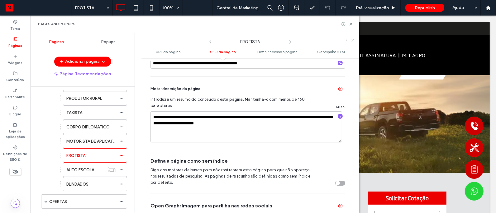
scroll to position [235, 0]
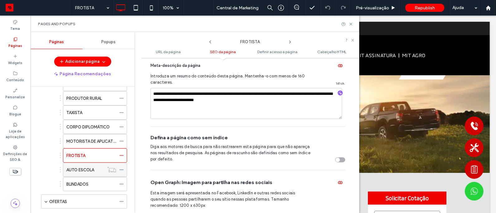
click at [90, 173] on label "AUTO ESCOLA" at bounding box center [80, 170] width 28 height 11
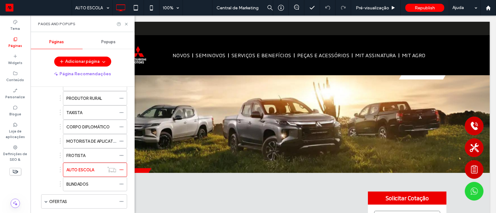
click at [122, 172] on div at bounding box center [248, 106] width 496 height 213
click at [122, 170] on icon at bounding box center [121, 170] width 4 height 4
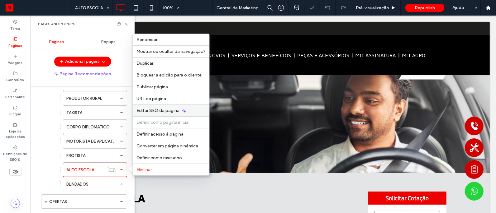
click at [170, 108] on div "Editar SEO da página" at bounding box center [171, 111] width 76 height 12
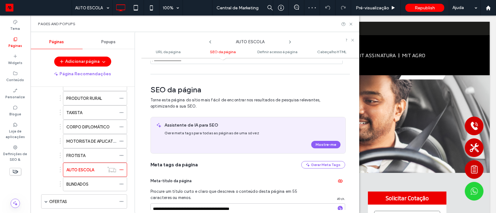
scroll to position [86, 0]
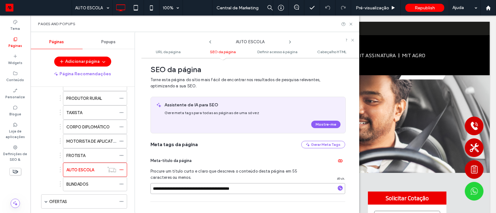
drag, startPoint x: 225, startPoint y: 190, endPoint x: 278, endPoint y: 200, distance: 54.1
click at [278, 200] on div "**********" at bounding box center [247, 175] width 195 height 53
paste input "**********"
type input "**********"
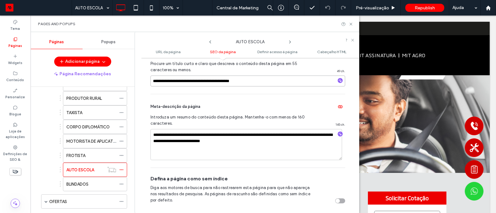
scroll to position [202, 0]
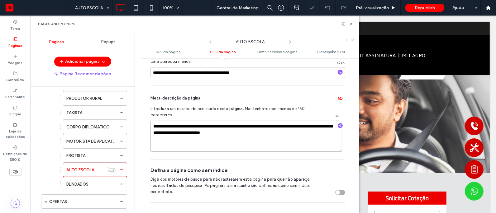
drag, startPoint x: 301, startPoint y: 128, endPoint x: 323, endPoint y: 128, distance: 22.4
paste textarea
type textarea "**********"
click at [328, 155] on div "**********" at bounding box center [247, 123] width 195 height 74
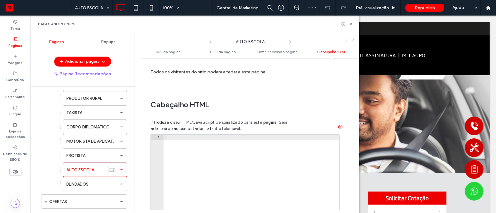
scroll to position [682, 0]
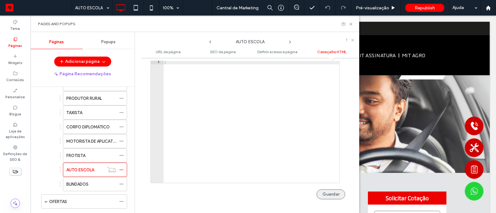
click at [324, 195] on button "Guardar" at bounding box center [330, 195] width 29 height 10
click at [82, 186] on label "BLINDADOS" at bounding box center [77, 184] width 22 height 11
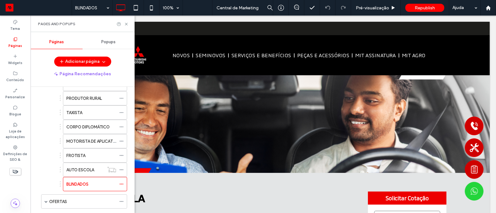
click at [123, 185] on div at bounding box center [248, 106] width 496 height 213
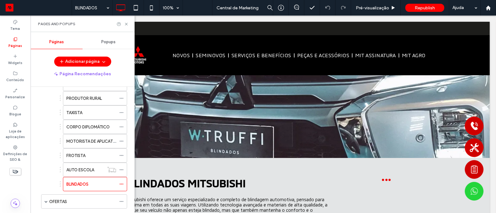
scroll to position [0, 0]
click at [123, 185] on div "BLINDADOS 100% Central de Marketing Pré-visualização Republish Ajuda Comentário…" at bounding box center [248, 106] width 496 height 213
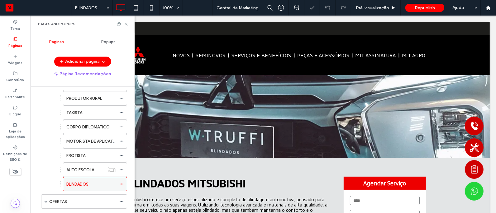
click at [122, 185] on icon at bounding box center [121, 184] width 4 height 4
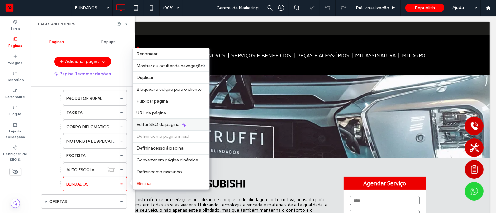
click at [159, 123] on span "Editar SEO da página" at bounding box center [158, 124] width 43 height 5
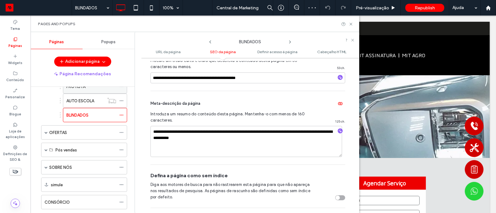
scroll to position [264, 0]
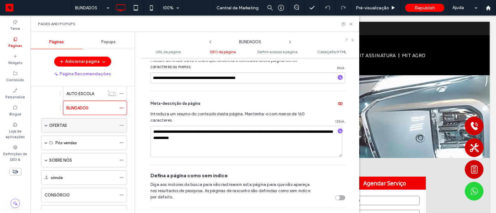
click at [51, 126] on label "OFERTAS" at bounding box center [58, 125] width 18 height 11
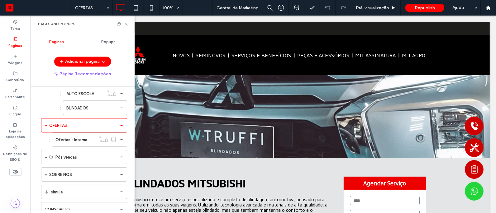
click at [123, 128] on div at bounding box center [248, 106] width 496 height 213
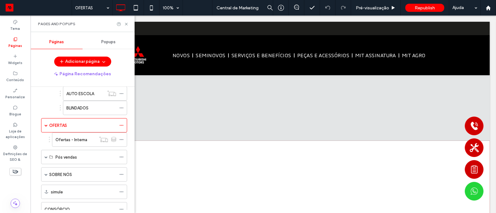
scroll to position [0, 0]
click at [123, 126] on div "OFERTAS 100% Central de Marketing Pré-visualização Republish Ajuda Comentários …" at bounding box center [248, 106] width 496 height 213
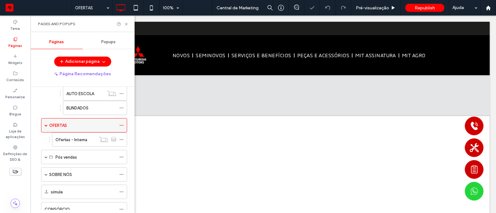
click at [121, 126] on use at bounding box center [121, 125] width 3 height 1
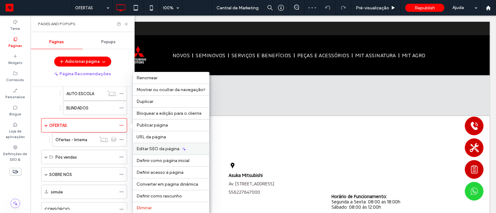
click at [164, 148] on span "Editar SEO da página" at bounding box center [158, 148] width 43 height 5
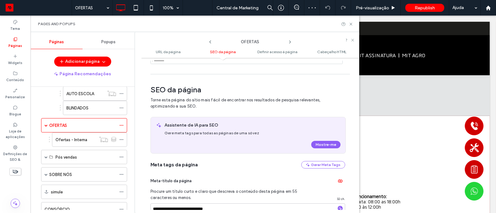
scroll to position [86, 0]
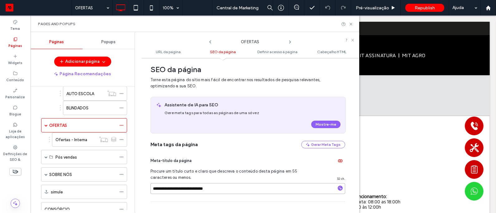
drag, startPoint x: 190, startPoint y: 191, endPoint x: 234, endPoint y: 194, distance: 44.0
click at [234, 194] on input "**********" at bounding box center [247, 188] width 195 height 11
paste input
type input "**********"
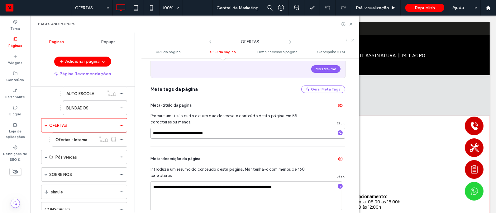
scroll to position [165, 0]
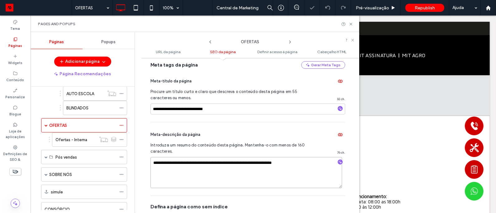
drag, startPoint x: 216, startPoint y: 165, endPoint x: 238, endPoint y: 165, distance: 22.4
drag, startPoint x: 238, startPoint y: 165, endPoint x: 217, endPoint y: 164, distance: 21.2
click at [217, 164] on textarea "**********" at bounding box center [246, 172] width 192 height 31
paste textarea
type textarea "**********"
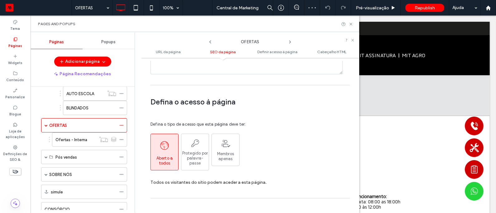
scroll to position [682, 0]
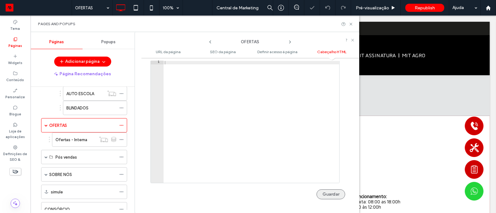
click at [324, 192] on button "Guardar" at bounding box center [330, 195] width 29 height 10
click at [122, 140] on icon at bounding box center [121, 140] width 4 height 4
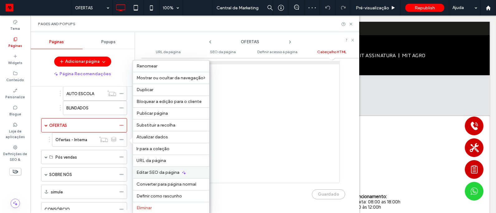
click at [159, 171] on span "Editar SEO da página" at bounding box center [158, 172] width 43 height 5
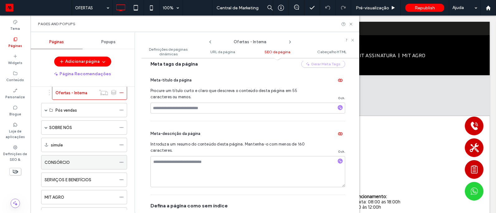
scroll to position [311, 0]
click at [75, 112] on label "Pós vendas" at bounding box center [65, 110] width 21 height 11
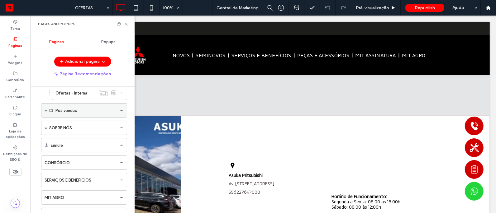
click at [47, 111] on span at bounding box center [46, 110] width 3 height 3
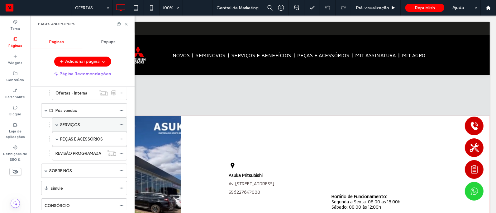
click at [122, 126] on icon at bounding box center [121, 125] width 4 height 4
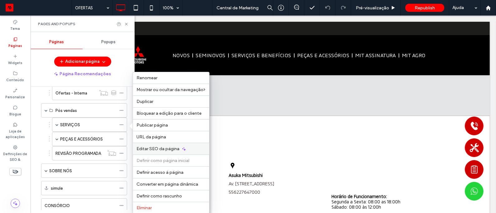
click at [159, 147] on span "Editar SEO da página" at bounding box center [158, 148] width 43 height 5
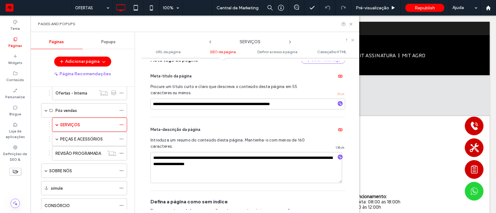
scroll to position [269, 0]
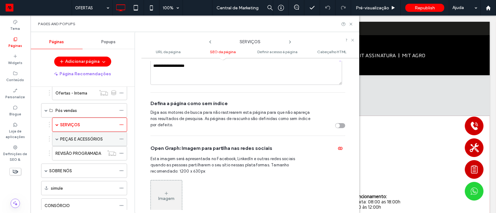
click at [86, 138] on label "PEÇAS E ACESSÓRIOS" at bounding box center [81, 139] width 43 height 11
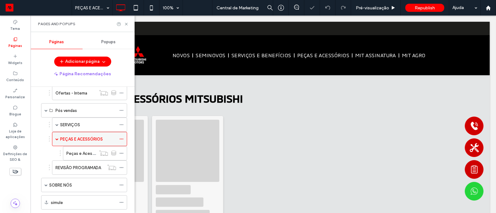
click at [123, 138] on icon at bounding box center [121, 139] width 4 height 4
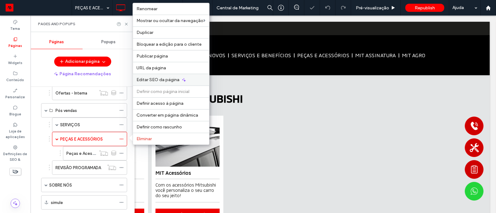
click at [160, 78] on span "Editar SEO da página" at bounding box center [158, 79] width 43 height 5
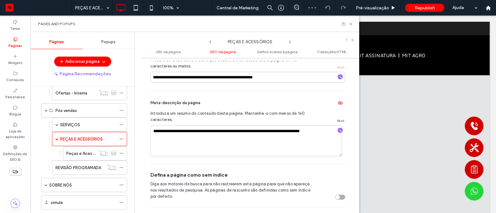
scroll to position [198, 0]
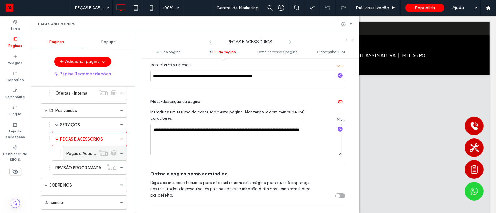
click at [85, 154] on label "Peças e Acessórios - Interna" at bounding box center [93, 153] width 54 height 11
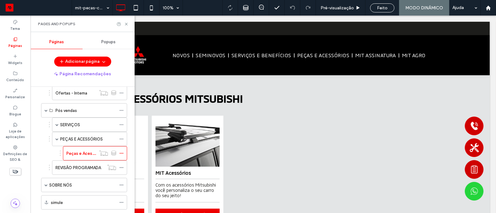
click at [122, 155] on div at bounding box center [248, 106] width 496 height 213
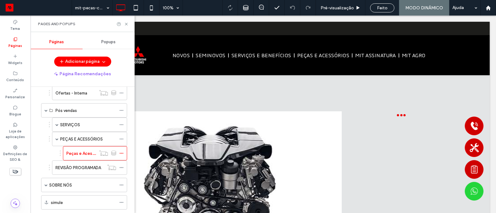
scroll to position [0, 0]
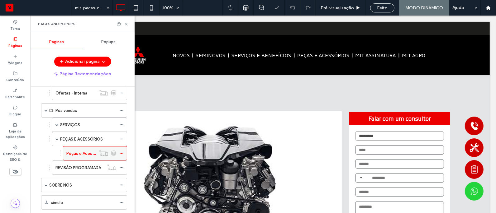
click at [122, 156] on icon at bounding box center [121, 153] width 4 height 4
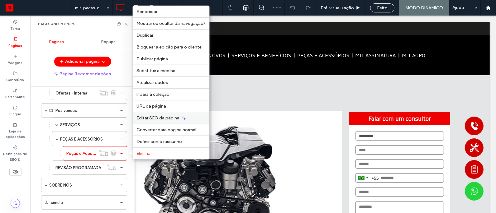
click at [154, 116] on span "Editar SEO da página" at bounding box center [158, 118] width 43 height 5
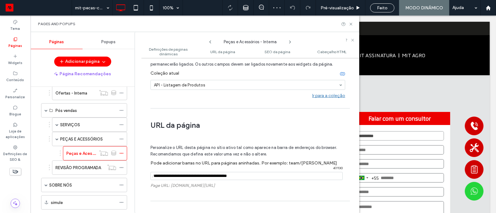
scroll to position [137, 0]
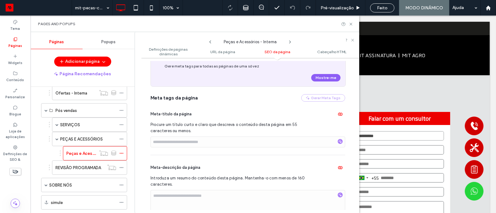
scroll to position [375, 0]
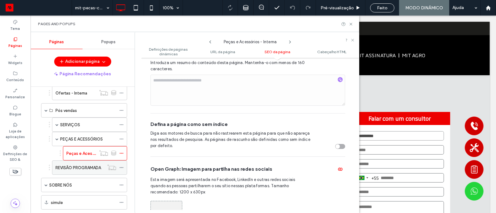
click at [87, 171] on label "REVISÃO PROGRAMADA" at bounding box center [77, 168] width 45 height 11
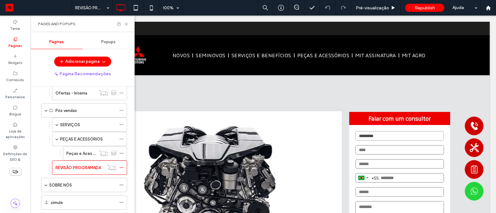
click at [122, 169] on div at bounding box center [248, 106] width 496 height 213
click at [122, 169] on use at bounding box center [121, 168] width 3 height 1
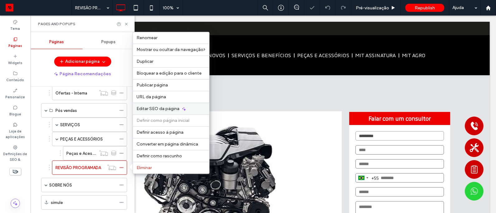
click at [159, 114] on div "Editar SEO da página" at bounding box center [171, 109] width 76 height 12
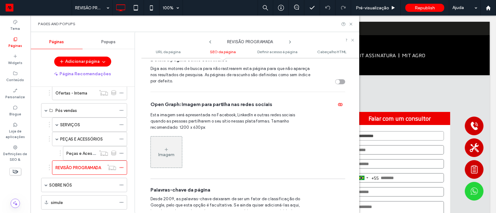
scroll to position [324, 0]
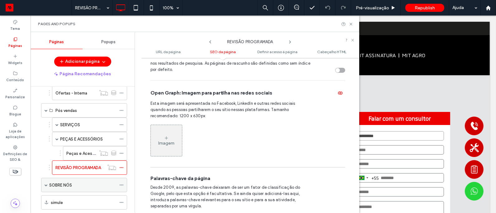
click at [67, 186] on label "SOBRE NÓS" at bounding box center [60, 185] width 23 height 11
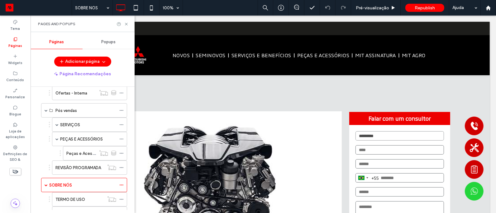
click at [122, 187] on div at bounding box center [248, 106] width 496 height 213
click at [122, 187] on icon at bounding box center [121, 185] width 4 height 4
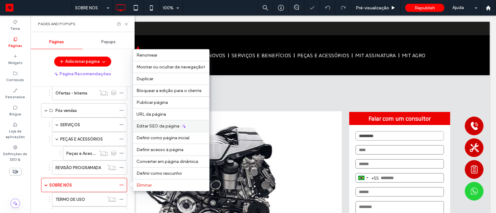
click at [171, 124] on span "Editar SEO da página" at bounding box center [158, 126] width 43 height 5
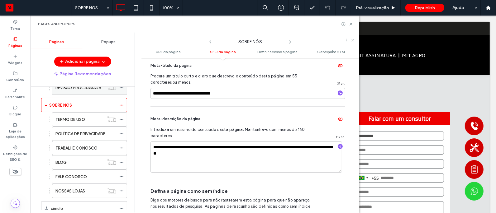
scroll to position [392, 0]
click at [85, 129] on div "POLÍTICA DE PRIVACIDADE" at bounding box center [85, 133] width 61 height 14
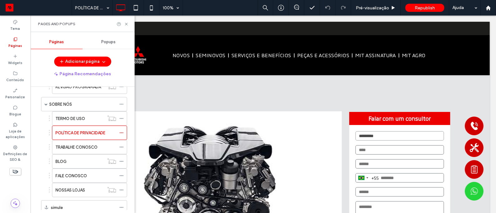
click at [122, 136] on div at bounding box center [248, 106] width 496 height 213
click at [122, 133] on icon at bounding box center [121, 133] width 4 height 4
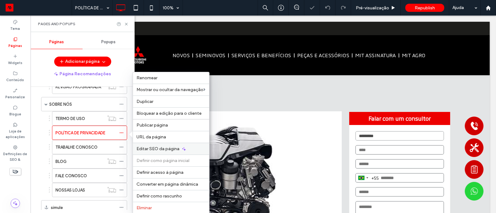
click at [150, 150] on span "Editar SEO da página" at bounding box center [158, 148] width 43 height 5
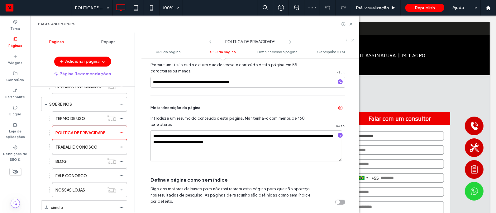
scroll to position [194, 0]
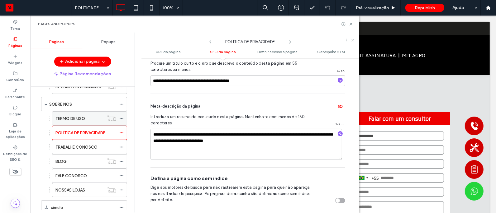
click at [96, 121] on div "TERMO DE USO" at bounding box center [79, 119] width 49 height 7
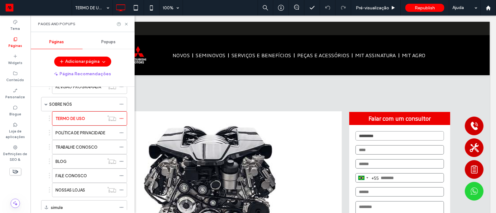
click at [122, 119] on div at bounding box center [248, 106] width 496 height 213
click at [122, 121] on div "TERMO DE USO 100% Pré-visualização Republish Ajuda Comentários sobre o sítio [G…" at bounding box center [248, 106] width 496 height 213
click at [122, 119] on use at bounding box center [121, 118] width 3 height 1
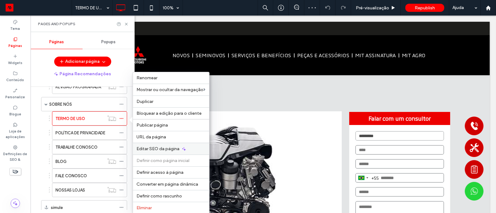
click at [151, 152] on div "Editar SEO da página" at bounding box center [171, 149] width 76 height 12
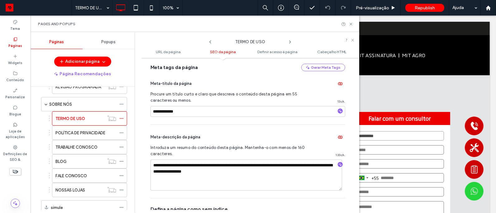
scroll to position [192, 0]
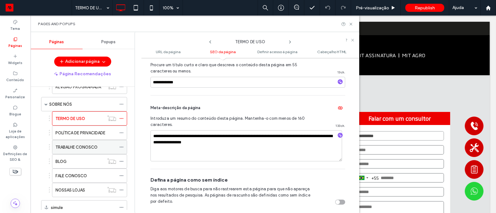
click at [79, 151] on label "TRABALHE CONOSCO" at bounding box center [76, 147] width 42 height 11
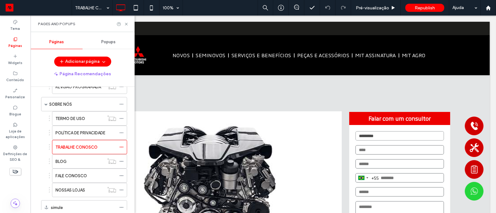
click at [121, 150] on div at bounding box center [248, 106] width 496 height 213
click at [122, 149] on icon at bounding box center [121, 147] width 4 height 4
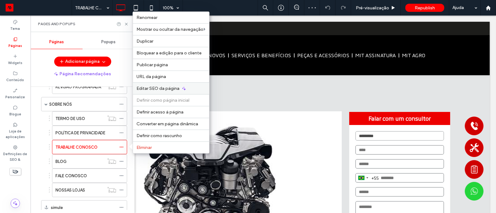
click at [155, 93] on div "Editar SEO da página" at bounding box center [171, 89] width 76 height 12
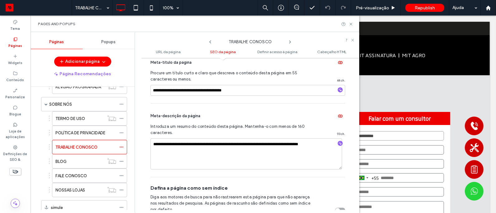
scroll to position [186, 0]
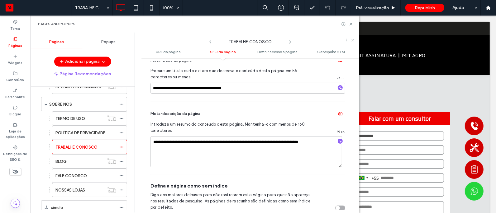
click at [335, 145] on div at bounding box center [340, 140] width 10 height 8
click at [329, 144] on textarea "**********" at bounding box center [246, 151] width 192 height 31
paste textarea "**********"
type textarea "**********"
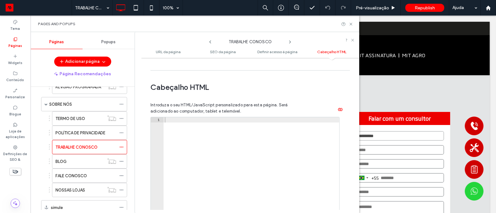
scroll to position [682, 0]
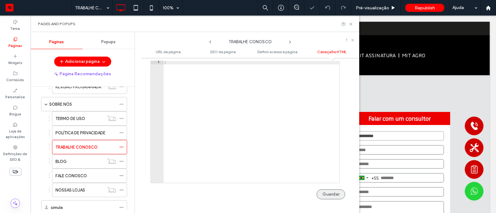
click at [321, 192] on button "Guardar" at bounding box center [330, 195] width 29 height 10
click at [91, 162] on div "BLOG" at bounding box center [79, 162] width 49 height 7
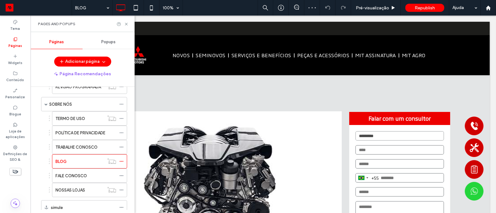
click at [123, 164] on div at bounding box center [248, 106] width 496 height 213
click at [122, 162] on use at bounding box center [121, 161] width 3 height 1
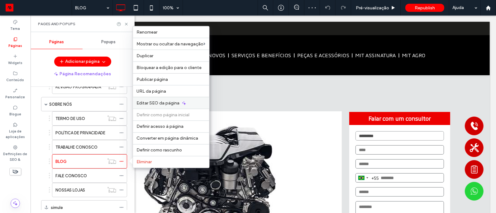
click at [153, 103] on span "Editar SEO da página" at bounding box center [158, 103] width 43 height 5
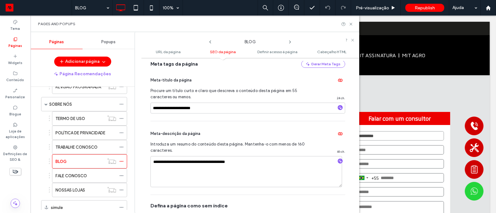
scroll to position [166, 0]
click at [83, 181] on div "FALE CONOSCO" at bounding box center [85, 176] width 61 height 14
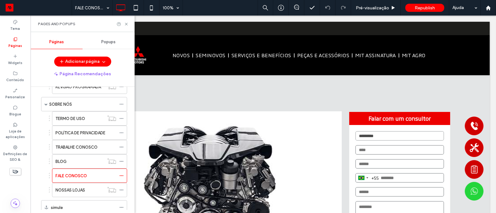
click at [121, 178] on div at bounding box center [248, 106] width 496 height 213
click at [121, 178] on icon at bounding box center [121, 176] width 4 height 4
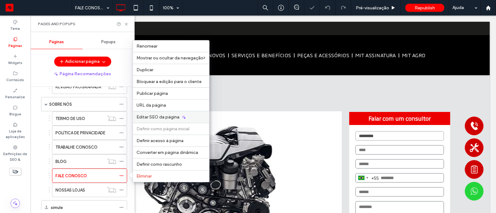
click at [160, 116] on span "Editar SEO da página" at bounding box center [158, 117] width 43 height 5
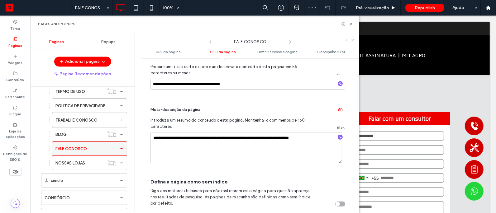
scroll to position [425, 0]
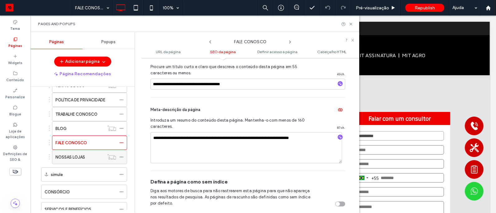
click at [85, 154] on div "NOSSAS LOJAS" at bounding box center [79, 157] width 49 height 14
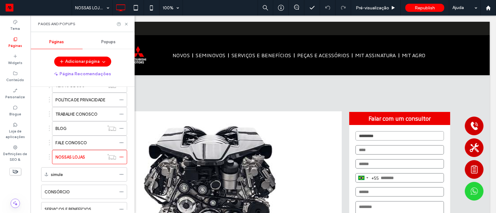
click at [121, 161] on div at bounding box center [248, 106] width 496 height 213
click at [121, 158] on use at bounding box center [121, 157] width 3 height 1
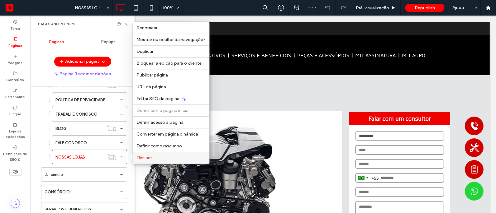
click at [145, 159] on span "Eliminar" at bounding box center [144, 157] width 15 height 5
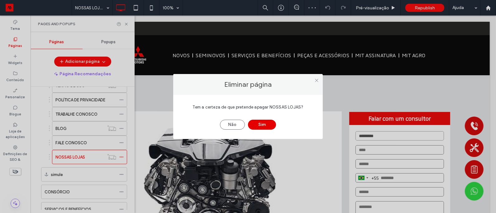
click at [257, 124] on button "Sim" at bounding box center [262, 125] width 28 height 10
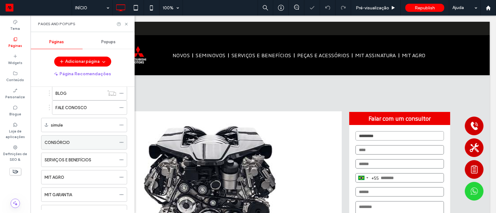
scroll to position [460, 0]
click at [95, 140] on div "CONSÓRCIO" at bounding box center [81, 142] width 72 height 14
click at [123, 143] on icon at bounding box center [121, 142] width 4 height 4
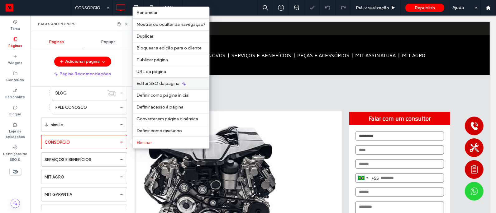
click at [174, 83] on span "Editar SEO da página" at bounding box center [158, 83] width 43 height 5
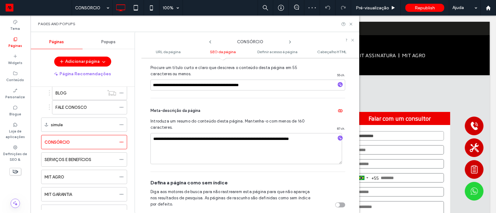
scroll to position [191, 0]
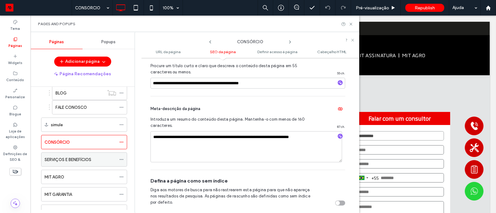
click at [76, 163] on label "SERVIÇOS E BENEFÍCIOS" at bounding box center [68, 159] width 47 height 11
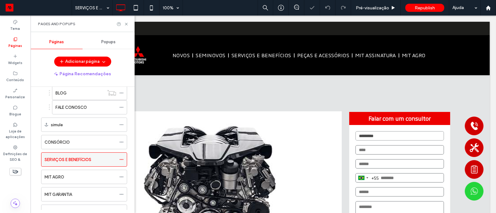
click at [120, 161] on icon at bounding box center [121, 160] width 4 height 4
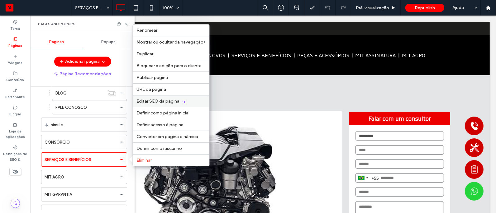
click at [151, 102] on span "Editar SEO da página" at bounding box center [158, 101] width 43 height 5
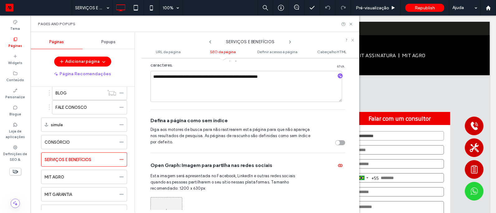
scroll to position [256, 0]
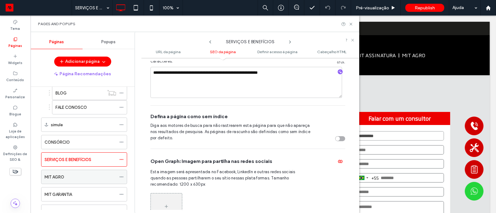
click at [83, 176] on div "MIT AGRO" at bounding box center [81, 177] width 72 height 7
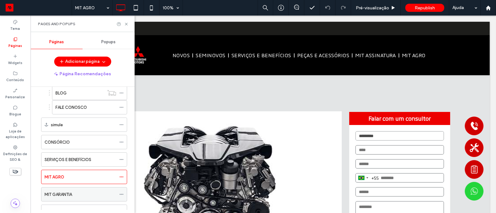
click at [86, 195] on div "MIT GARANTIA" at bounding box center [81, 195] width 72 height 7
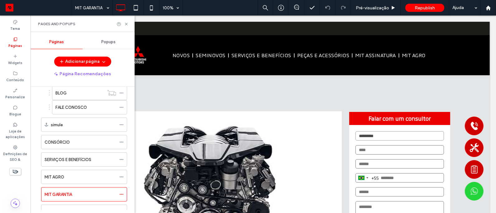
click at [121, 197] on div at bounding box center [248, 106] width 496 height 213
click at [121, 196] on icon at bounding box center [121, 194] width 4 height 4
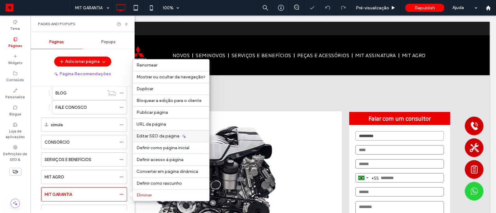
click at [169, 135] on span "Editar SEO da página" at bounding box center [158, 136] width 43 height 5
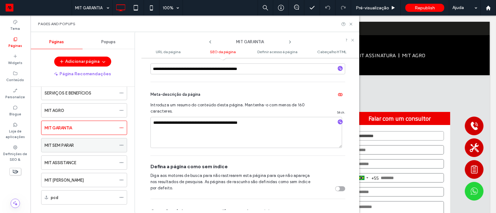
scroll to position [528, 0]
click at [93, 143] on div "MIT SEM PARAR" at bounding box center [81, 144] width 72 height 14
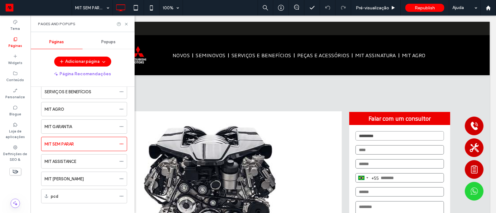
click at [123, 147] on div at bounding box center [248, 106] width 496 height 213
click at [123, 146] on div at bounding box center [248, 106] width 496 height 213
click at [123, 145] on use at bounding box center [121, 144] width 3 height 1
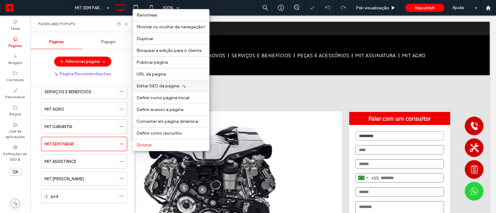
click at [164, 88] on span "Editar SEO da página" at bounding box center [158, 85] width 43 height 5
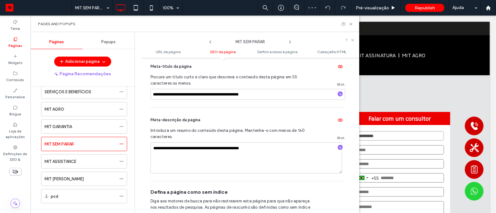
scroll to position [259, 0]
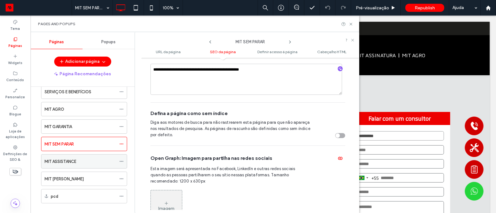
click at [64, 164] on label "MIT ASSISTANCE" at bounding box center [61, 161] width 32 height 11
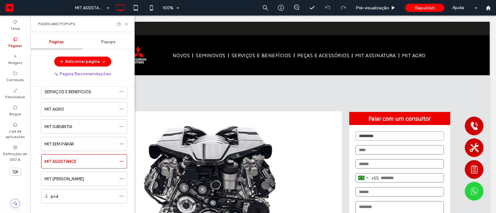
click at [123, 164] on div at bounding box center [248, 106] width 496 height 213
click at [123, 162] on use at bounding box center [121, 161] width 3 height 1
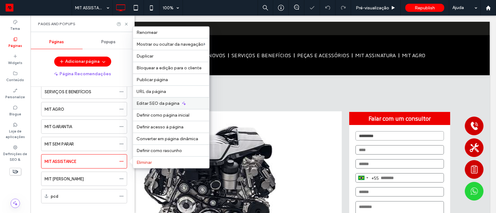
click at [165, 105] on span "Editar SEO da página" at bounding box center [158, 103] width 43 height 5
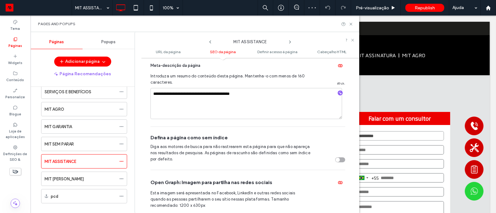
scroll to position [246, 0]
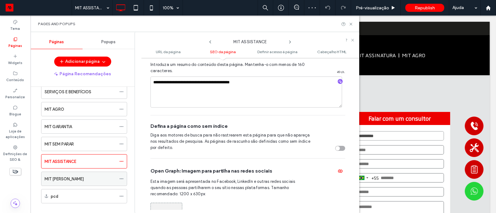
click at [74, 185] on div "MIT BARTER" at bounding box center [81, 179] width 72 height 14
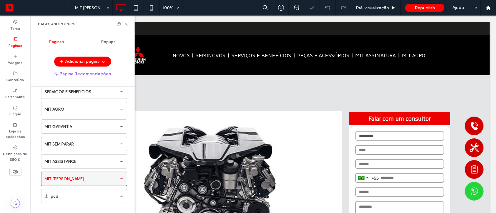
click at [123, 181] on icon at bounding box center [121, 179] width 4 height 4
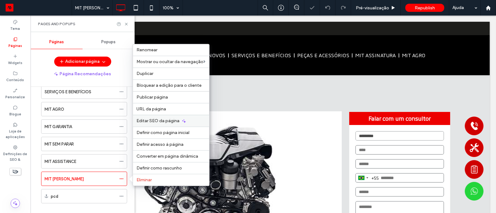
click at [169, 119] on span "Editar SEO da página" at bounding box center [158, 120] width 43 height 5
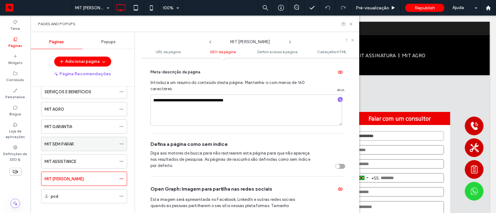
scroll to position [568, 0]
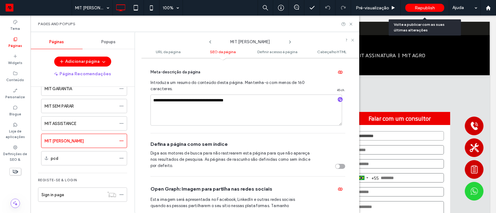
click at [427, 7] on span "Republish" at bounding box center [425, 7] width 20 height 5
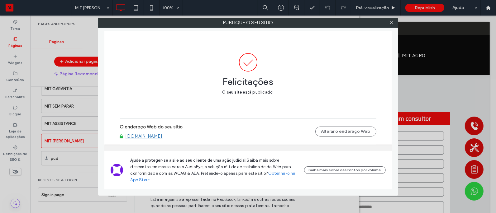
click at [64, 147] on div "Publique o seu sítio Felicitações O seu site está publicado! O endereço Web do …" at bounding box center [248, 106] width 496 height 213
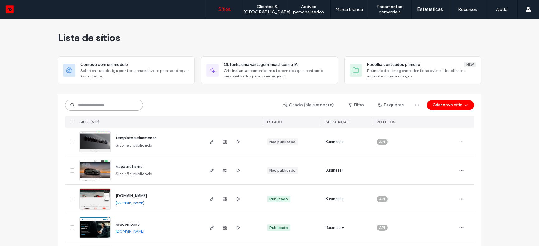
click at [104, 106] on input at bounding box center [104, 105] width 78 height 11
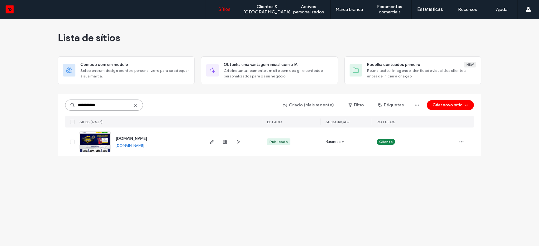
type input "**********"
click at [144, 145] on link "[DOMAIN_NAME]" at bounding box center [130, 145] width 29 height 5
click at [144, 148] on link "[DOMAIN_NAME]" at bounding box center [130, 145] width 29 height 5
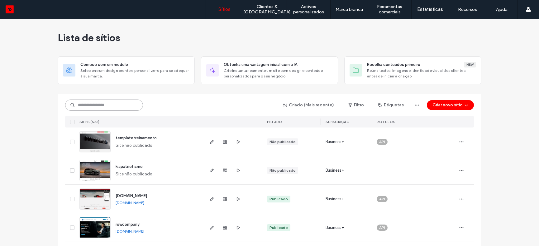
click at [108, 101] on input at bounding box center [104, 105] width 78 height 11
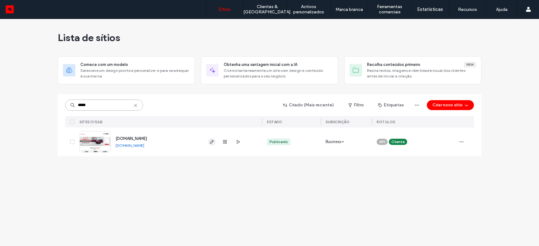
type input "*****"
click at [211, 143] on icon "button" at bounding box center [211, 142] width 5 height 5
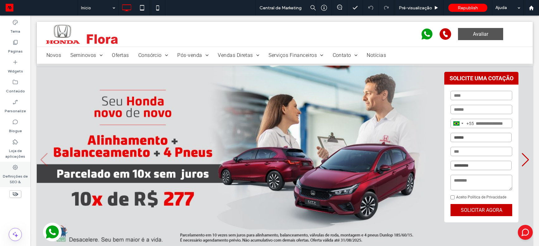
click at [20, 171] on label "Definições de SEO &" at bounding box center [15, 178] width 31 height 14
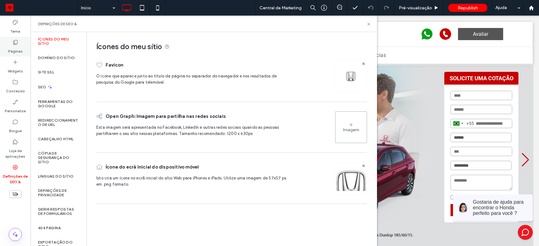
click at [21, 54] on label "Páginas" at bounding box center [15, 49] width 15 height 9
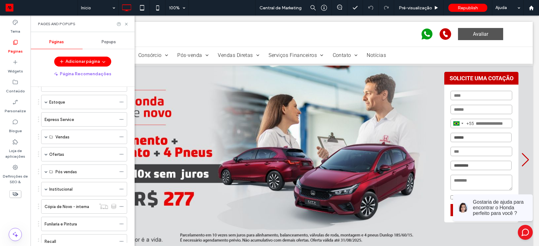
scroll to position [58, 0]
click at [11, 84] on div "Conteúdo" at bounding box center [15, 87] width 31 height 20
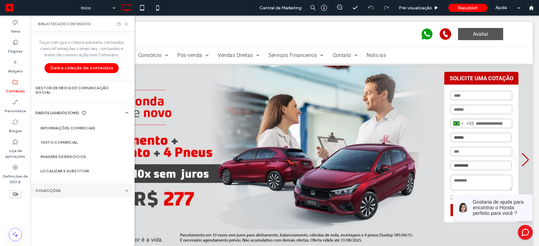
click at [61, 191] on label "Colecções" at bounding box center [80, 191] width 88 height 4
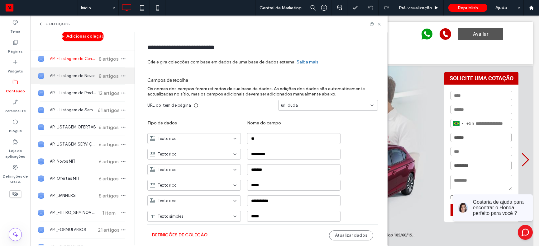
scroll to position [20, 0]
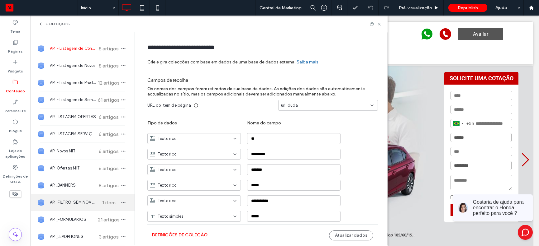
click at [98, 201] on span "1 item" at bounding box center [109, 203] width 22 height 6
type input "**********"
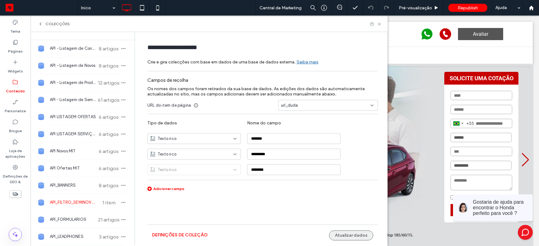
click at [344, 237] on button "Atualizar dados" at bounding box center [351, 236] width 44 height 10
click at [364, 234] on button "Atualizar dados" at bounding box center [351, 236] width 44 height 10
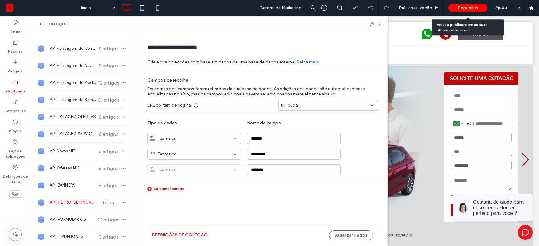
click at [472, 9] on span "Republish" at bounding box center [468, 7] width 20 height 5
